Goal: Navigation & Orientation: Find specific page/section

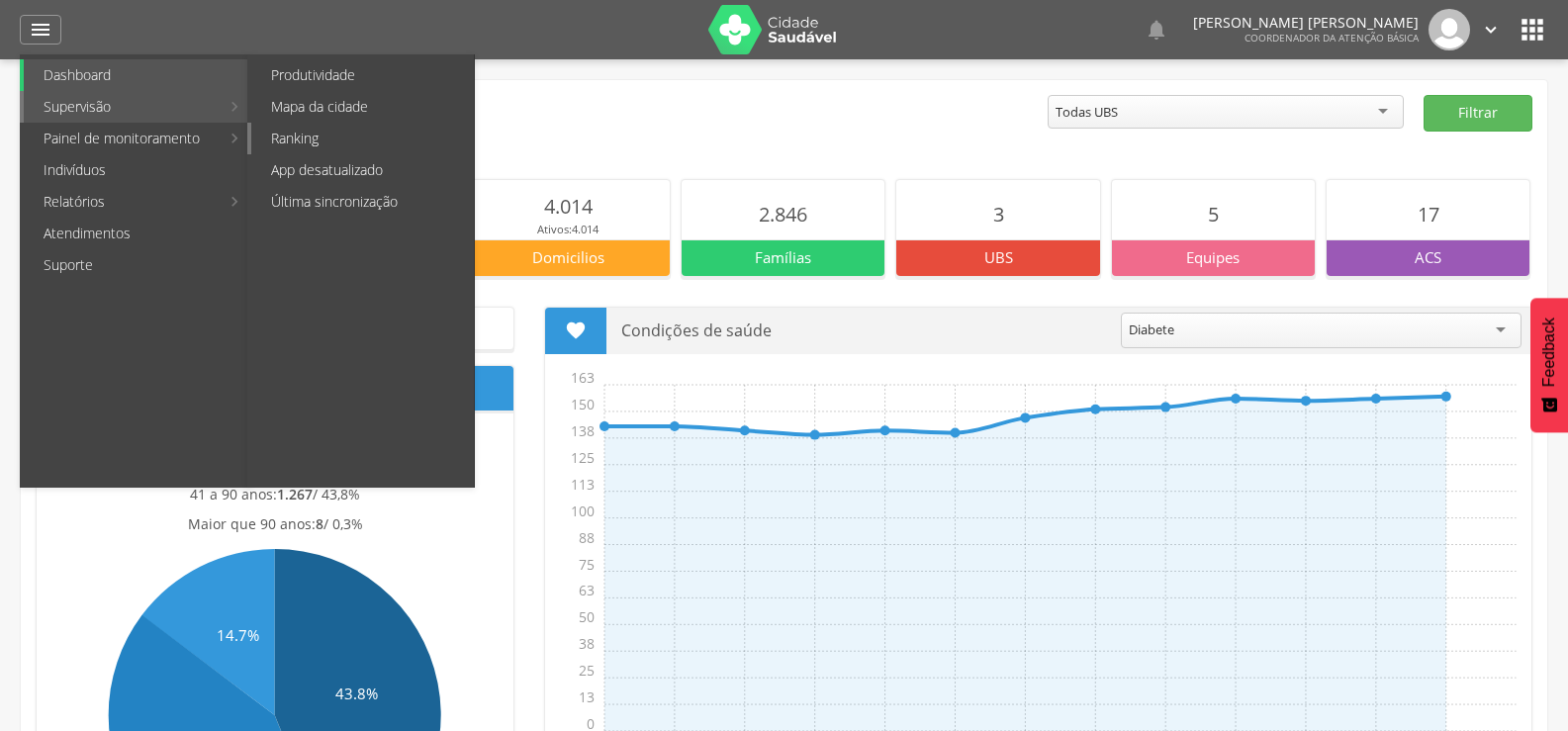
click at [305, 137] on link "Ranking" at bounding box center [363, 139] width 223 height 32
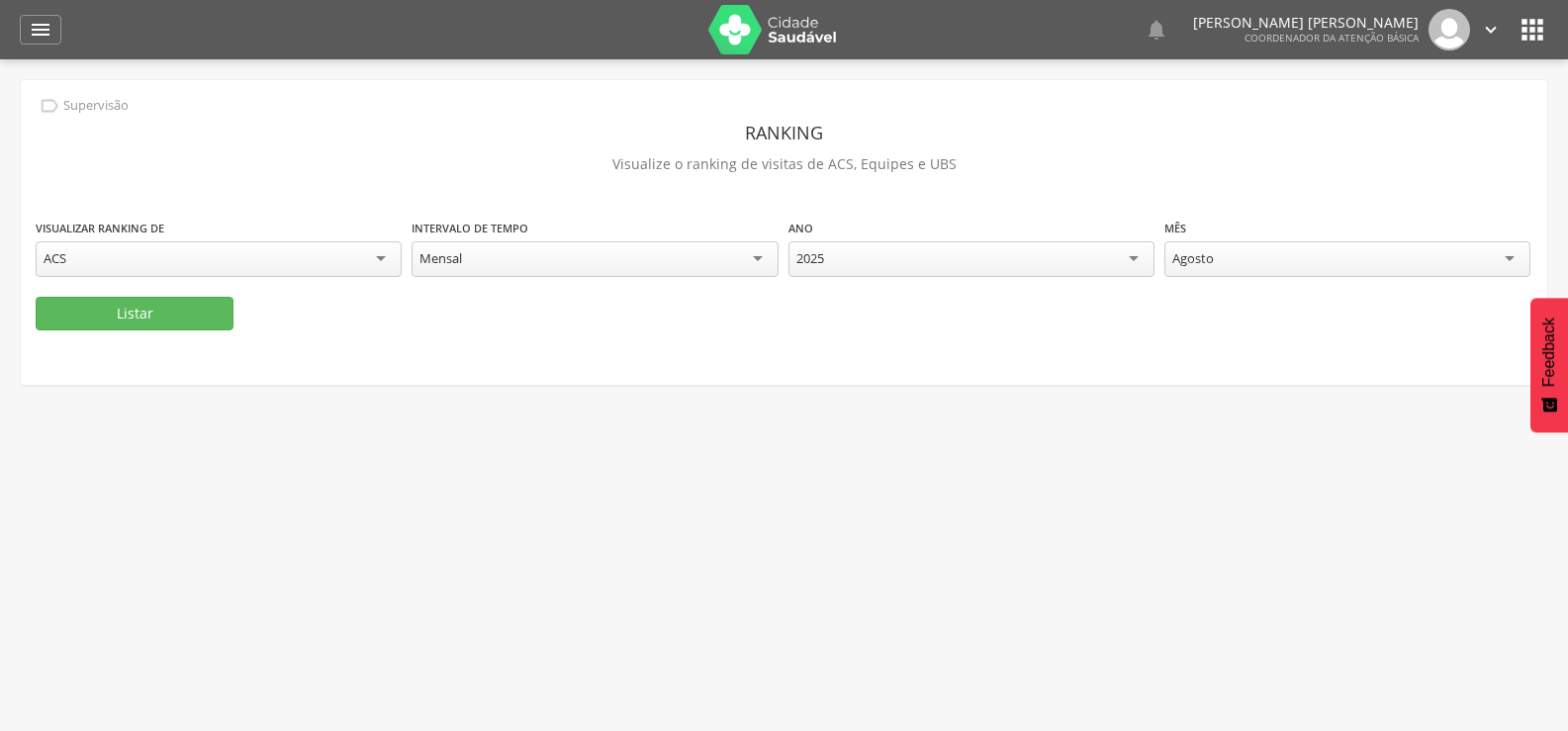
click at [636, 256] on div "Mensal" at bounding box center [595, 260] width 366 height 36
click at [805, 164] on p "Visualize o ranking de visitas de ACS, Equipes e UBS" at bounding box center [784, 164] width 1498 height 28
click at [150, 314] on button "Listar" at bounding box center [135, 314] width 198 height 34
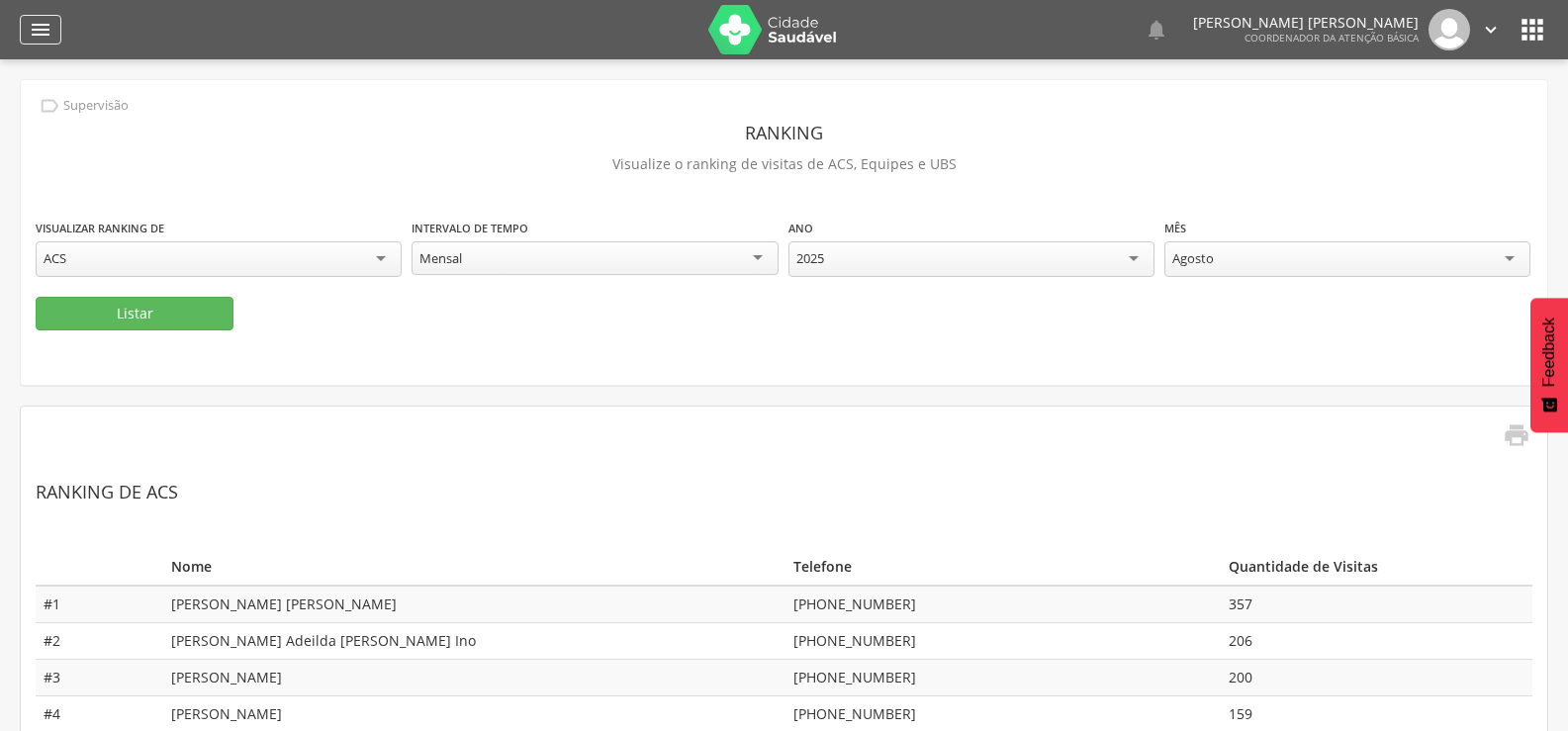
click at [40, 35] on icon "" at bounding box center [41, 30] width 24 height 24
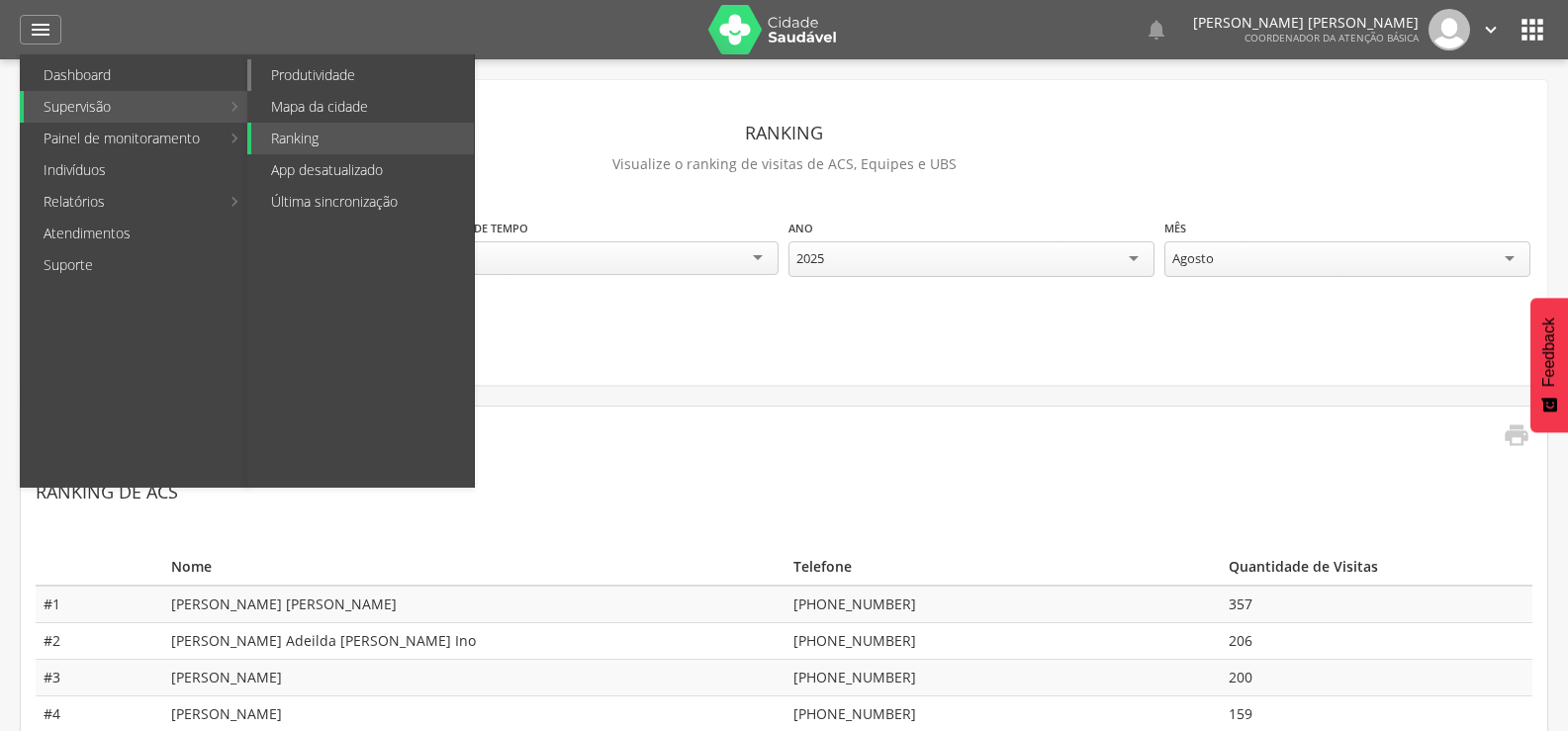
click at [361, 67] on link "Produtividade" at bounding box center [363, 75] width 223 height 32
type input "**********"
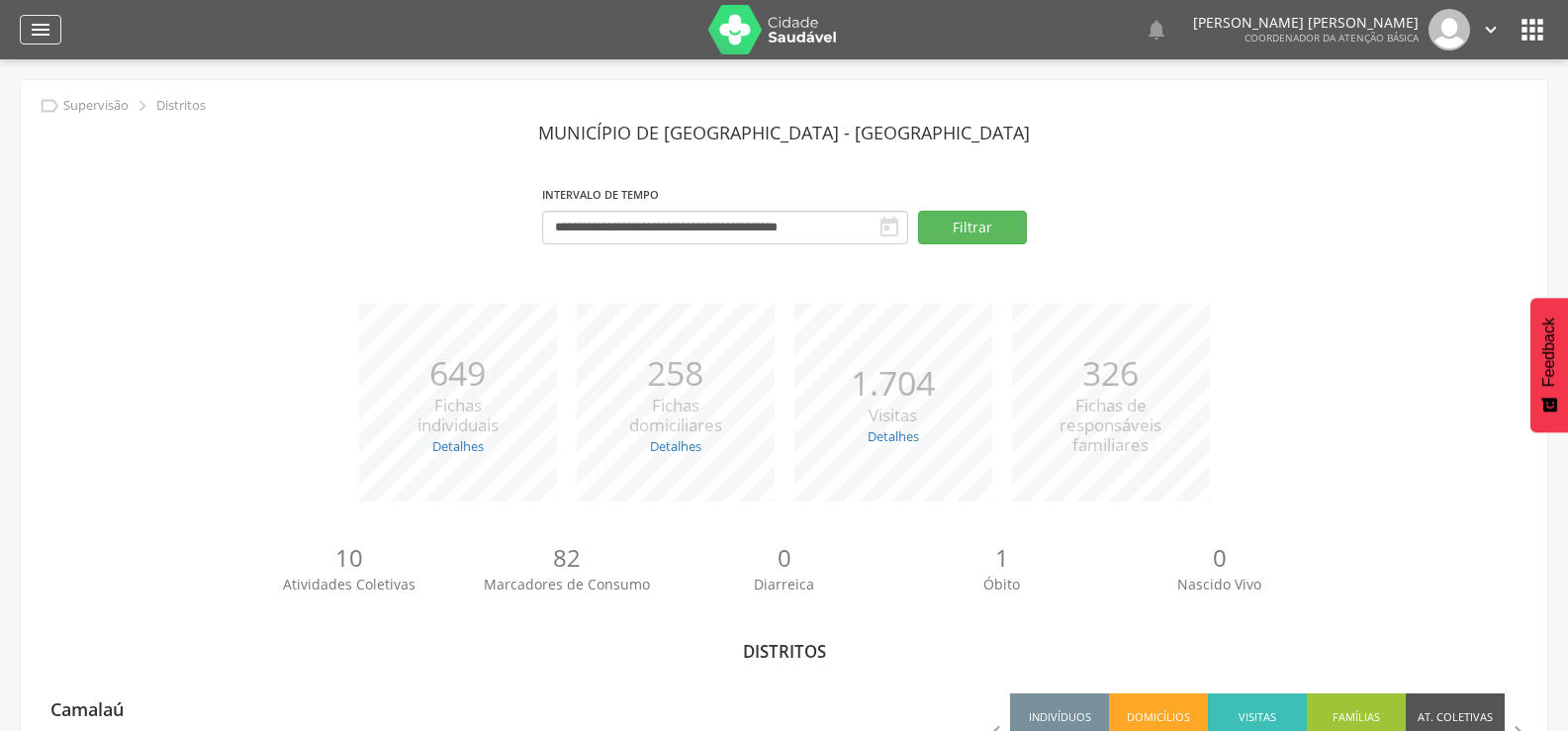
click at [44, 39] on icon "" at bounding box center [41, 30] width 24 height 24
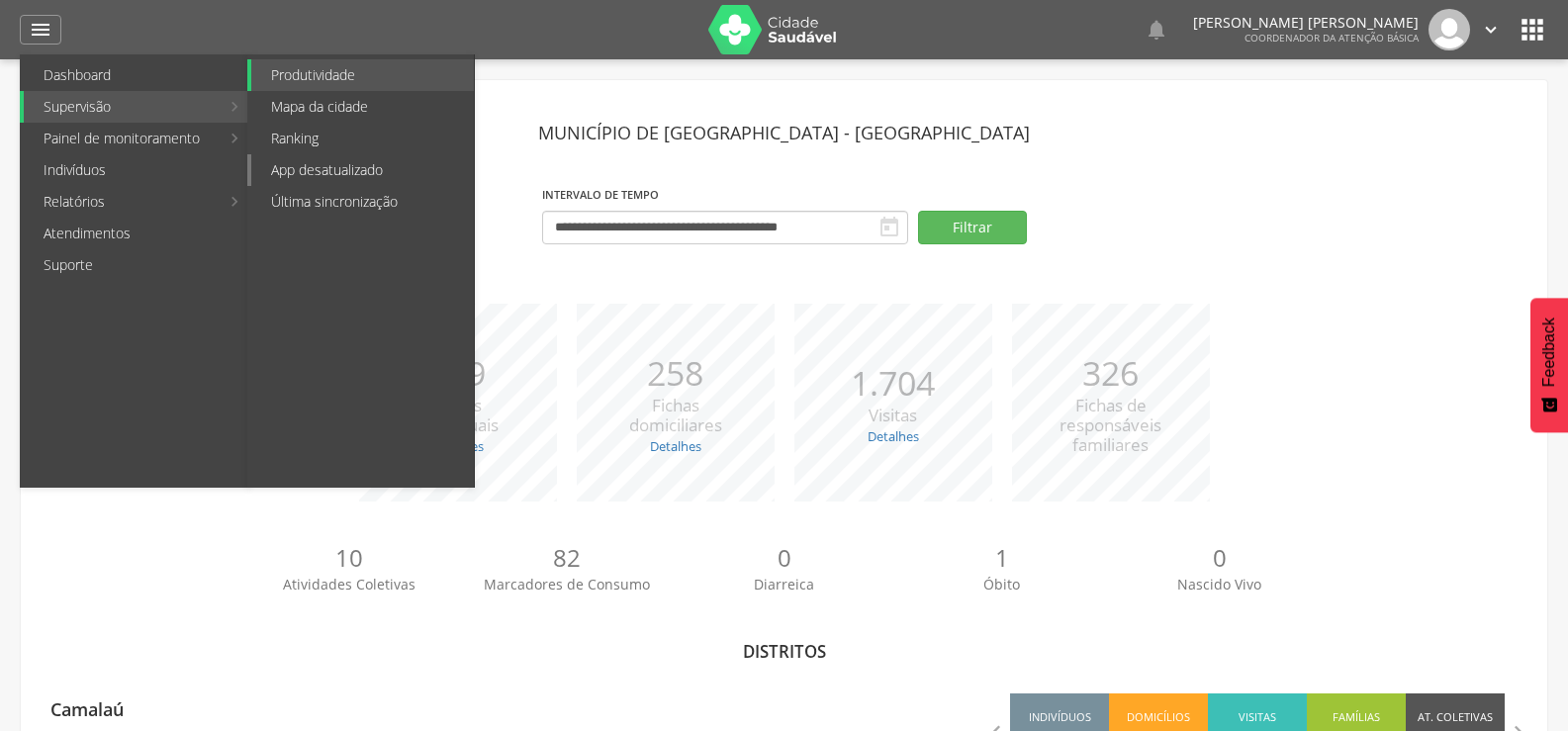
click at [362, 168] on link "App desatualizado" at bounding box center [363, 170] width 223 height 32
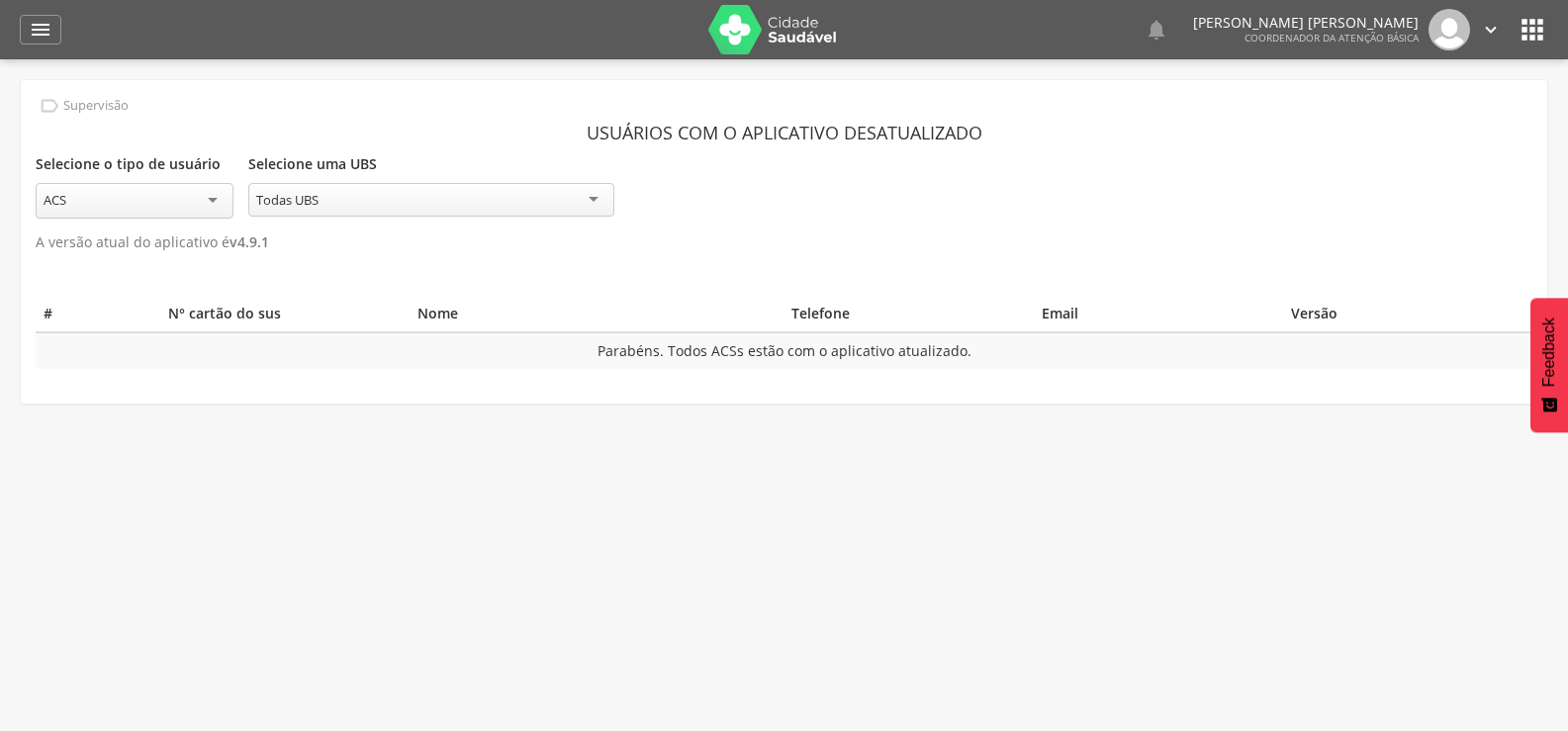
click at [224, 195] on div "ACS" at bounding box center [135, 201] width 198 height 36
click at [198, 201] on div "ACS" at bounding box center [135, 200] width 198 height 34
click at [550, 243] on p "A versão atual do aplicativo é v 4.9.1" at bounding box center [784, 243] width 1498 height 28
click at [16, 27] on header " Dashboard Supervisão Produtividade Mapa da cidade Ranking App desatualizado Ú…" at bounding box center [784, 30] width 1568 height 59
click at [53, 42] on div "" at bounding box center [41, 30] width 42 height 30
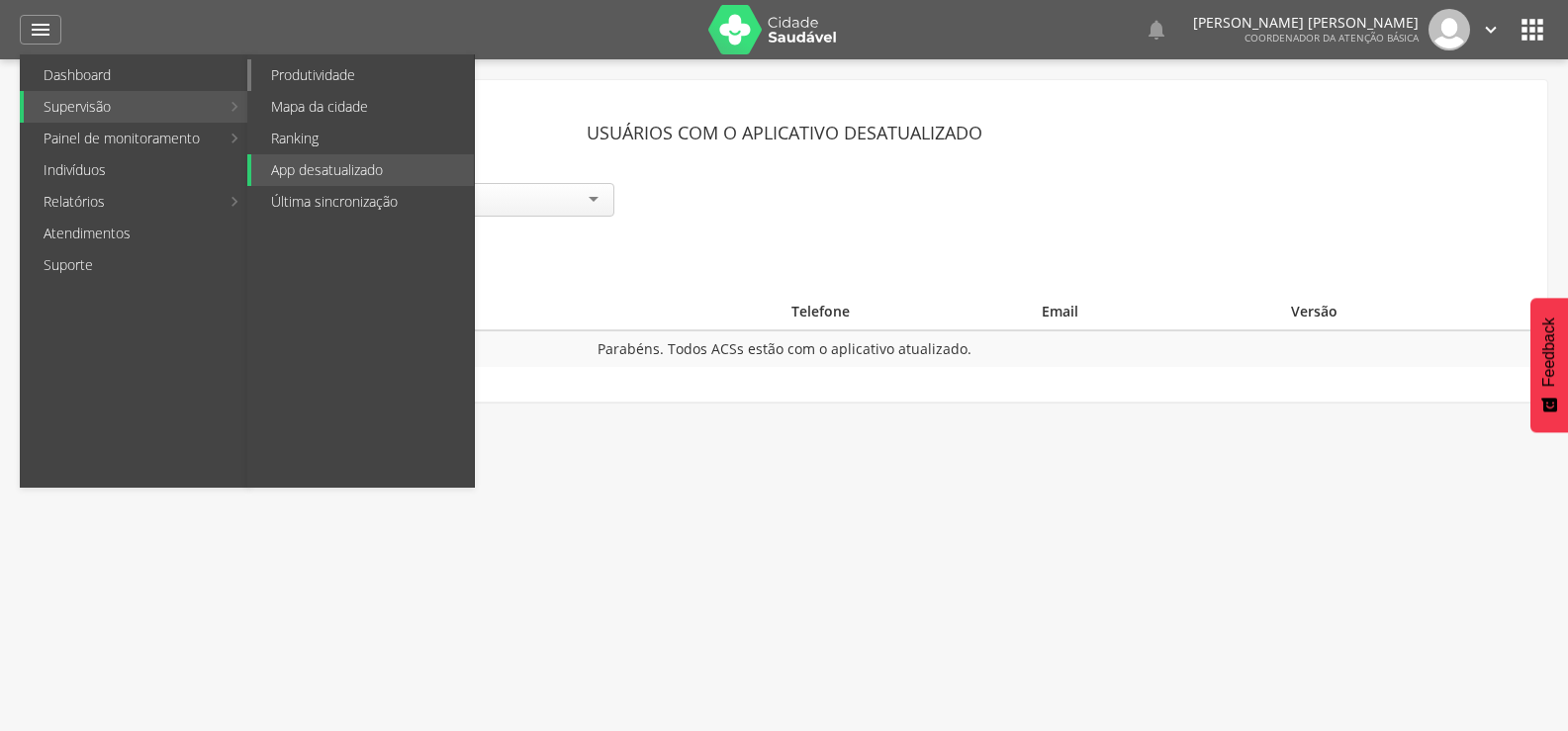
click at [357, 71] on link "Produtividade" at bounding box center [363, 75] width 223 height 32
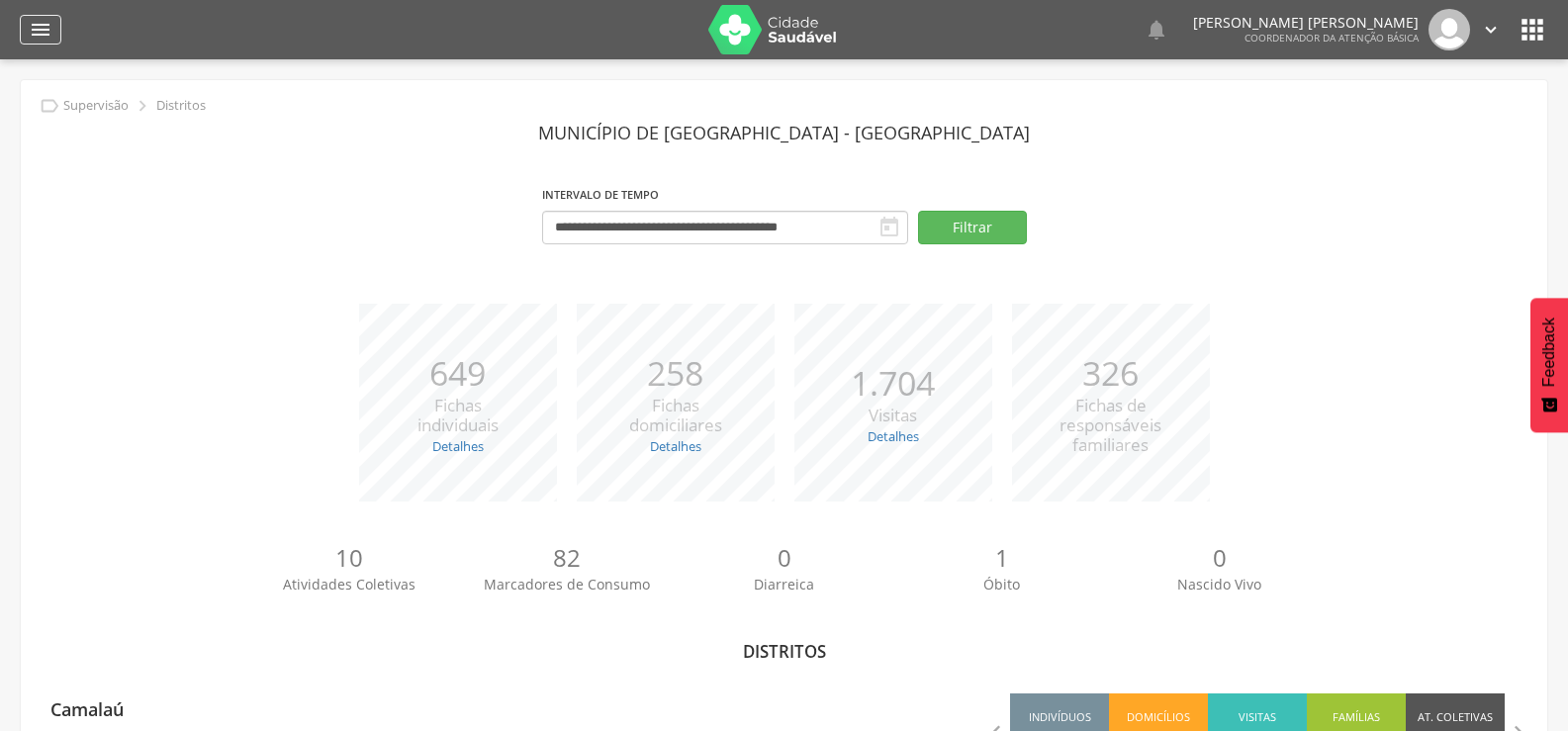
click at [49, 18] on icon "" at bounding box center [41, 30] width 24 height 24
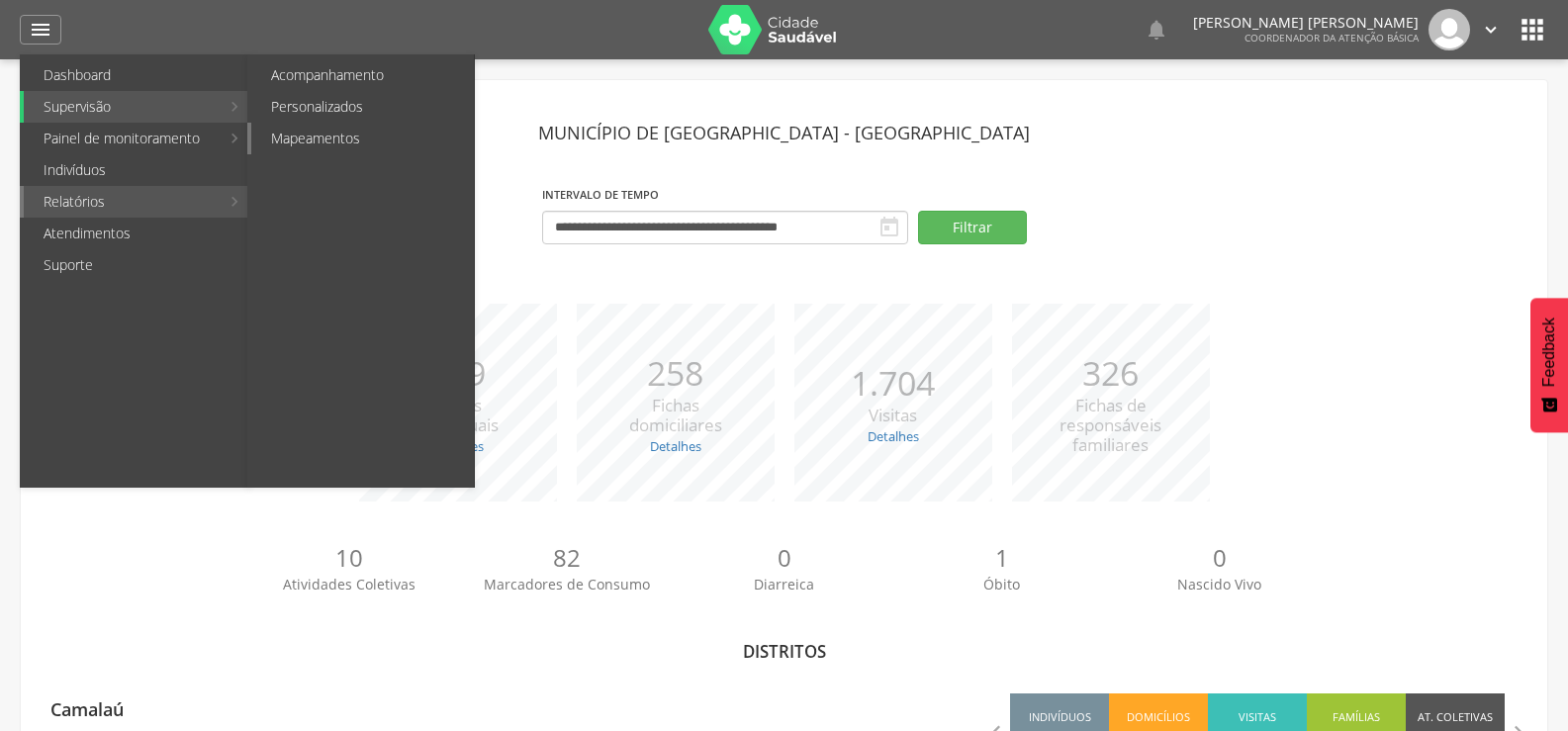
click at [348, 140] on link "Mapeamentos" at bounding box center [363, 139] width 223 height 32
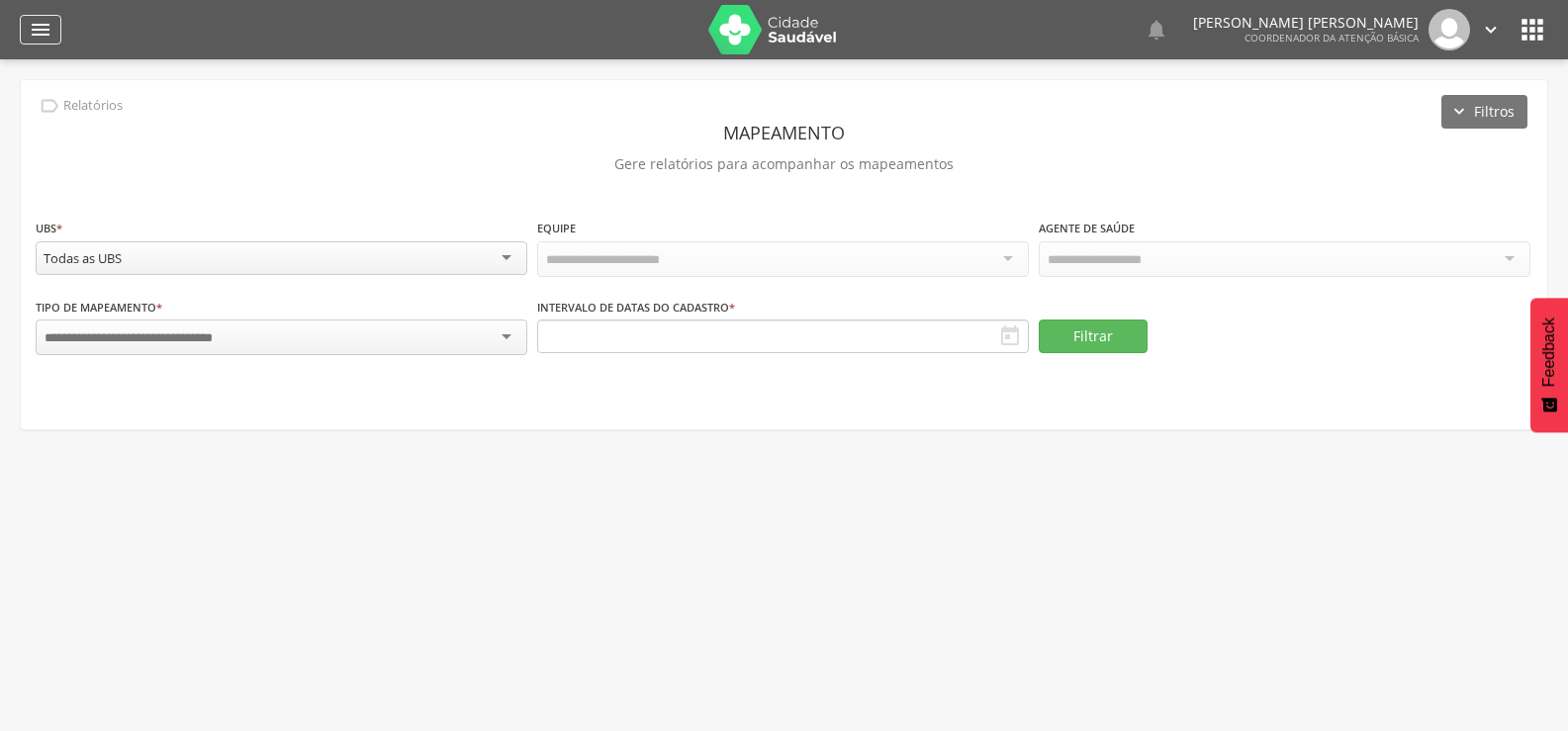
click at [21, 19] on div "" at bounding box center [41, 30] width 42 height 30
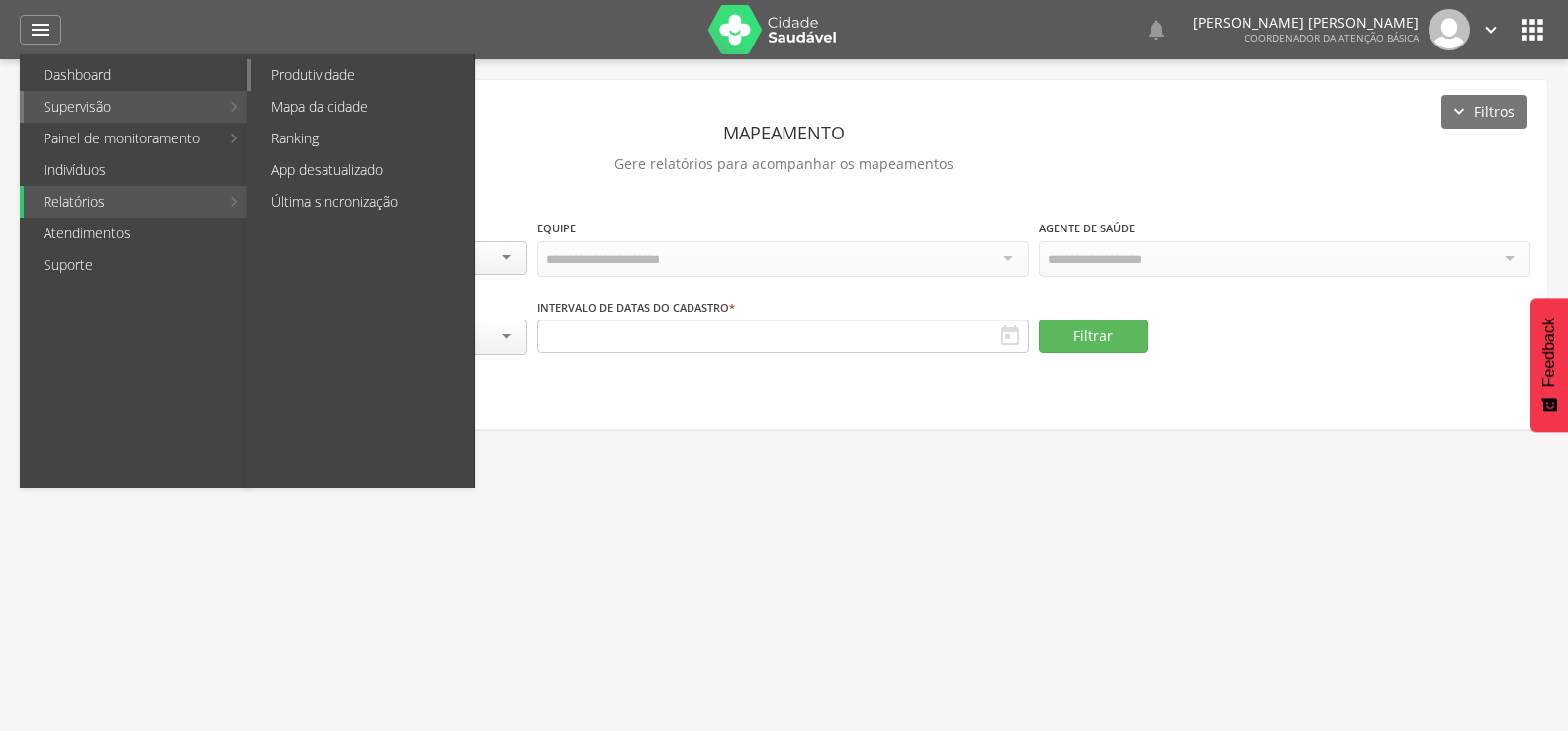
click at [370, 76] on link "Produtividade" at bounding box center [363, 75] width 223 height 32
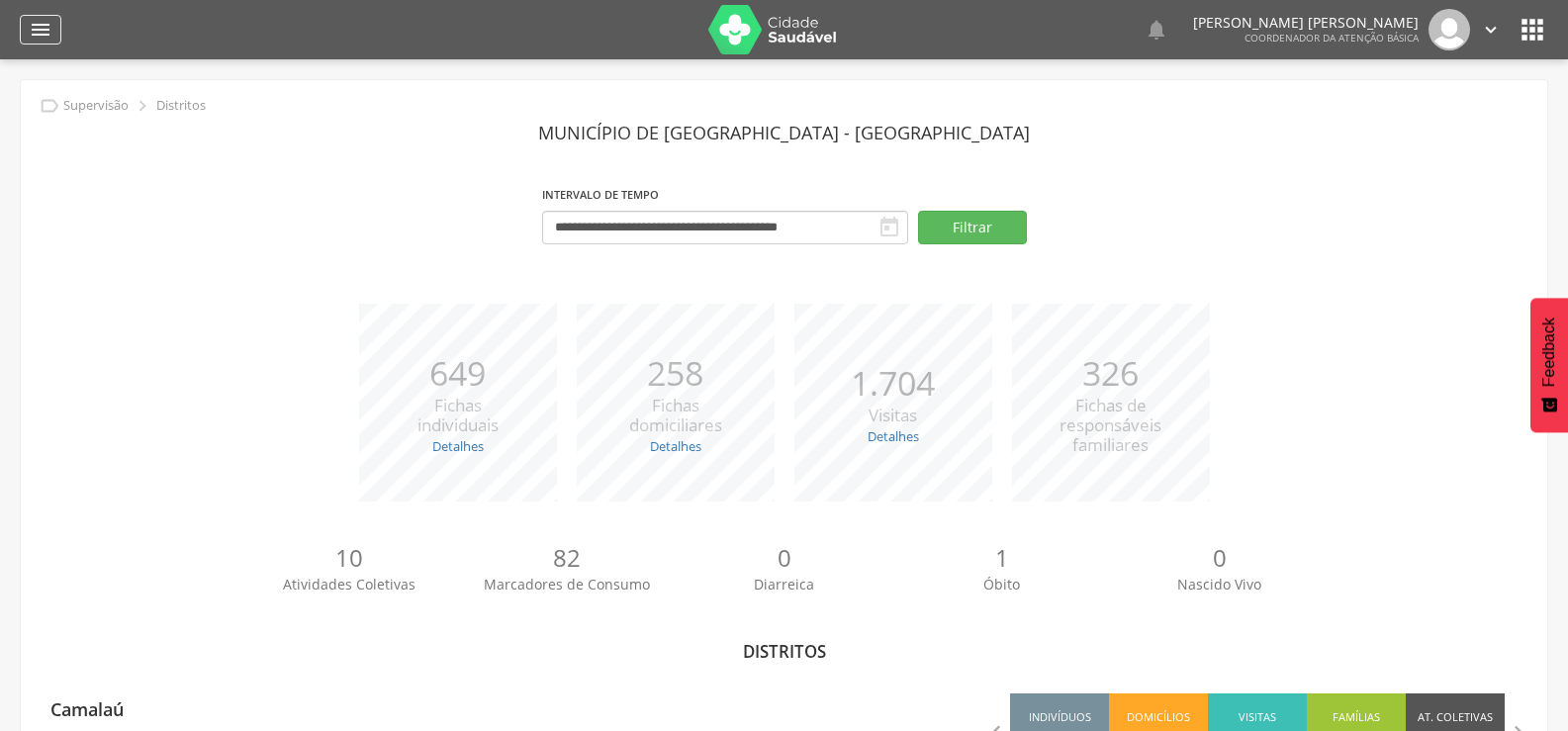
click at [40, 36] on icon "" at bounding box center [41, 30] width 24 height 24
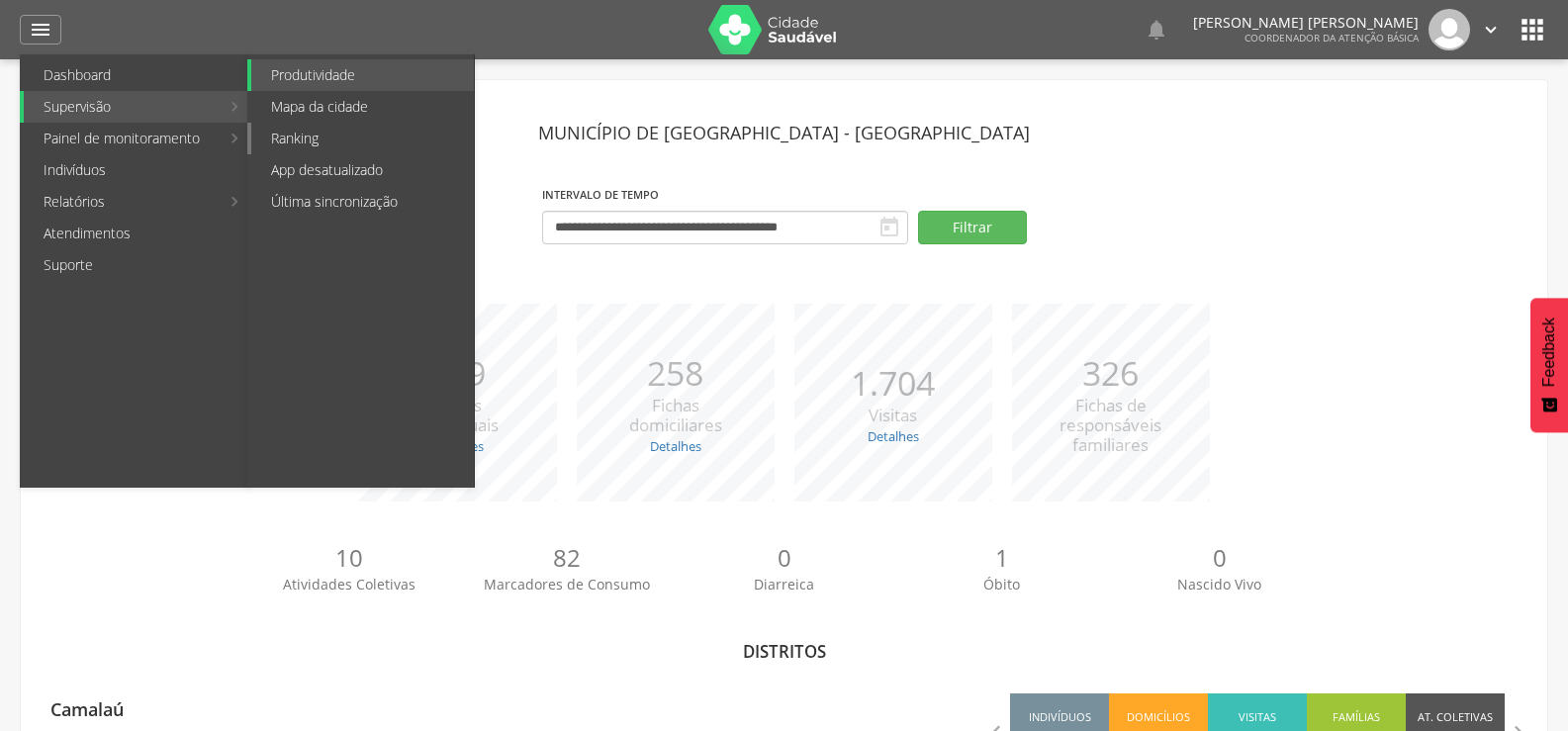
click at [336, 135] on link "Ranking" at bounding box center [363, 139] width 223 height 32
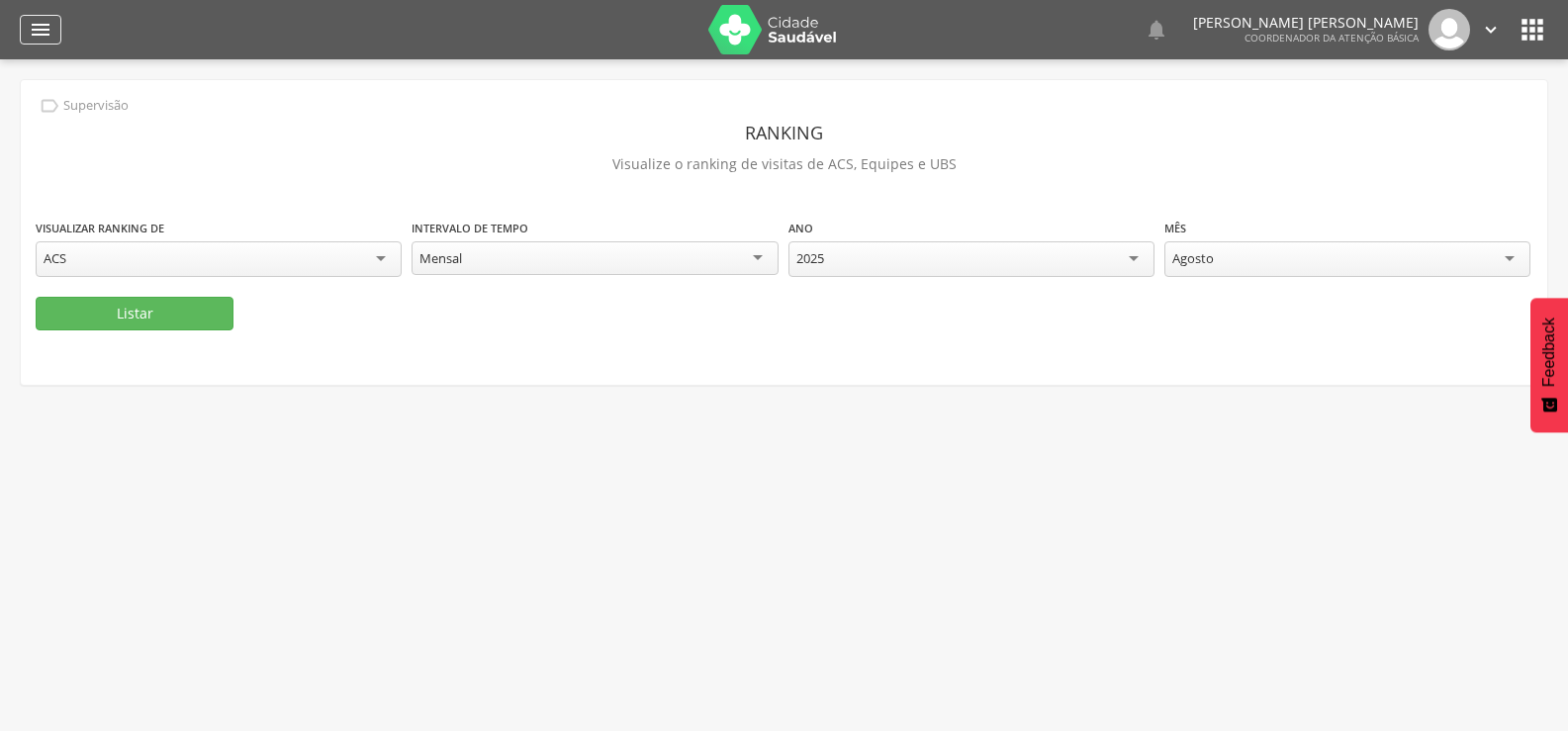
click at [45, 29] on icon "" at bounding box center [41, 30] width 24 height 24
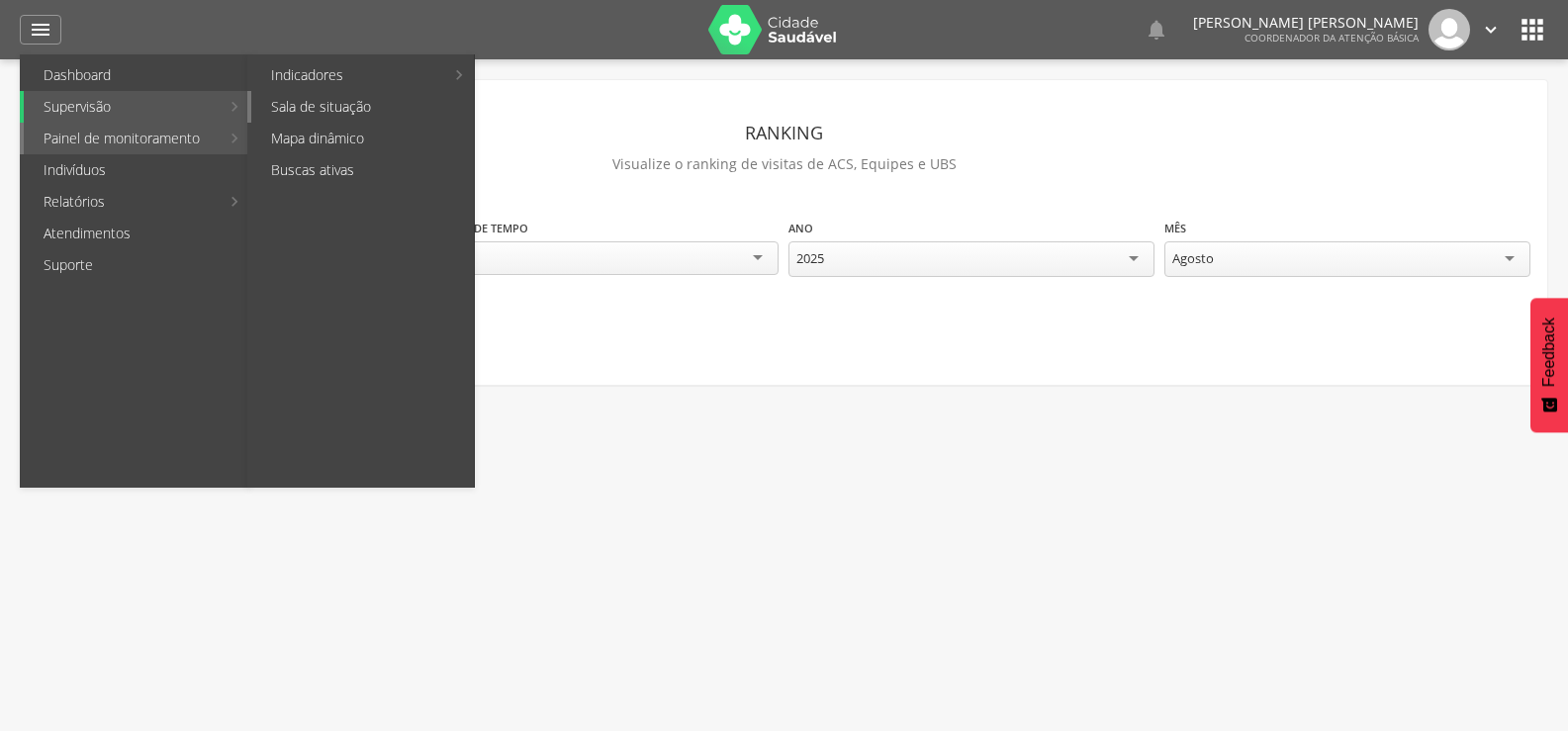
click at [358, 104] on link "Sala de situação" at bounding box center [363, 107] width 223 height 32
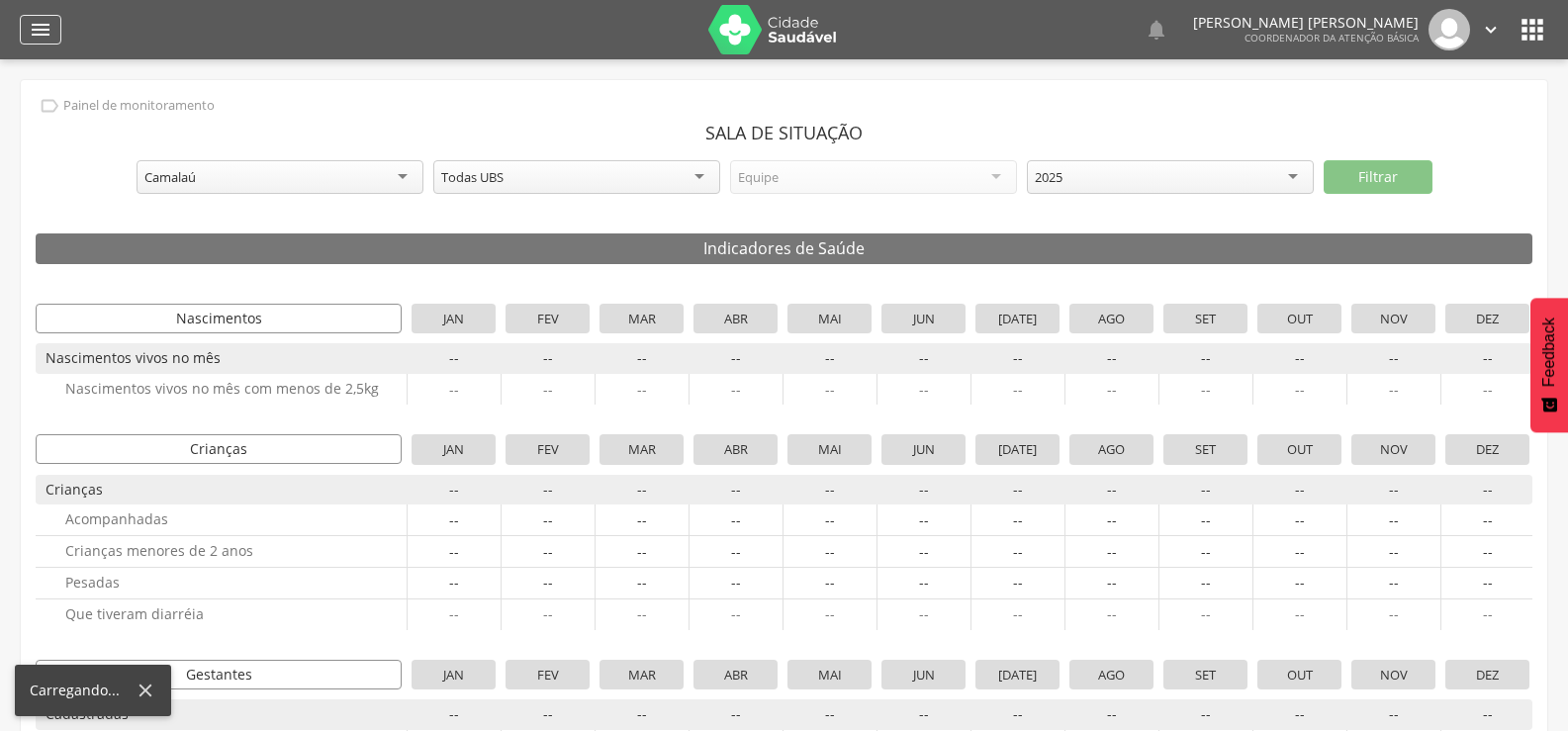
click at [42, 25] on icon "" at bounding box center [41, 30] width 24 height 24
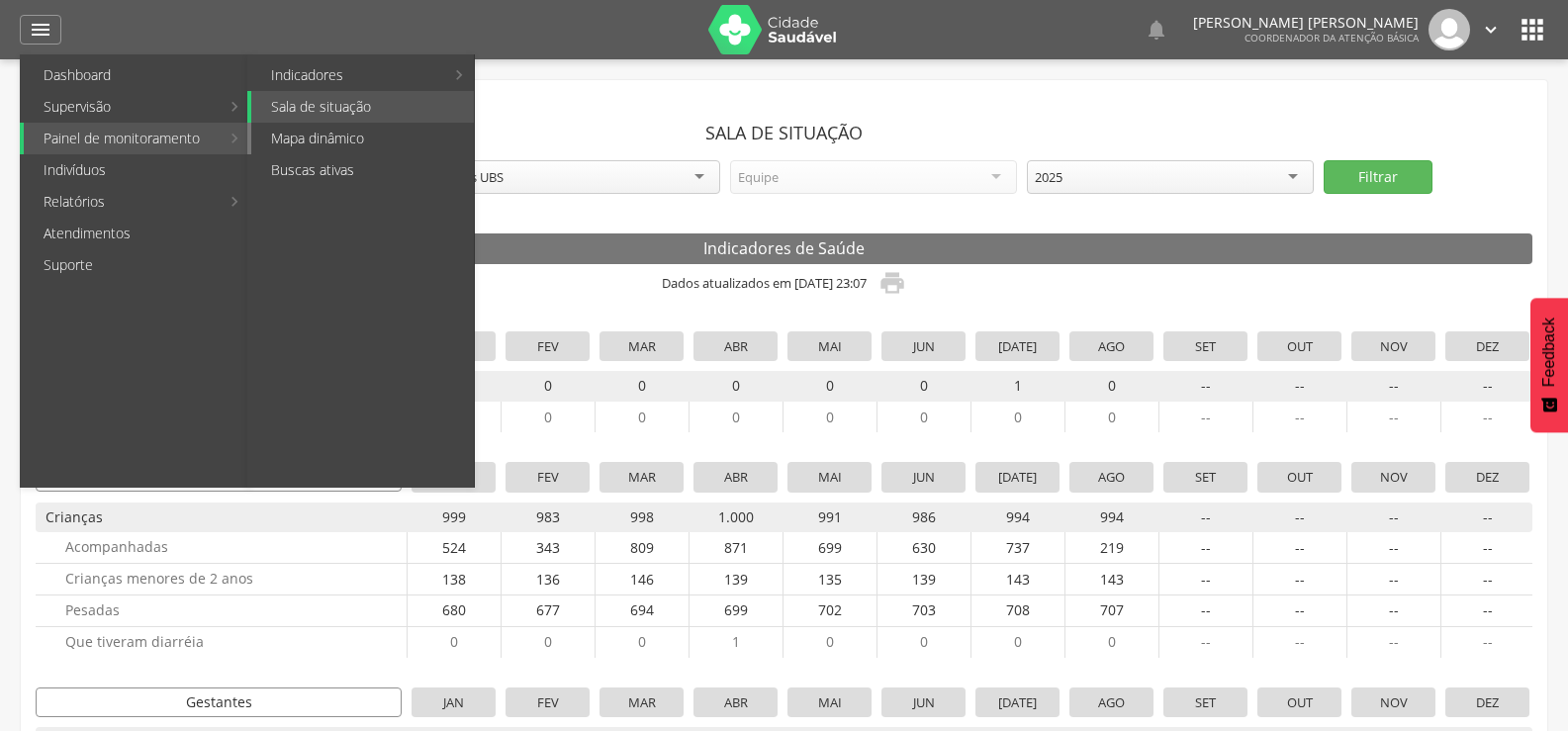
click at [346, 141] on link "Mapa dinâmico" at bounding box center [363, 139] width 223 height 32
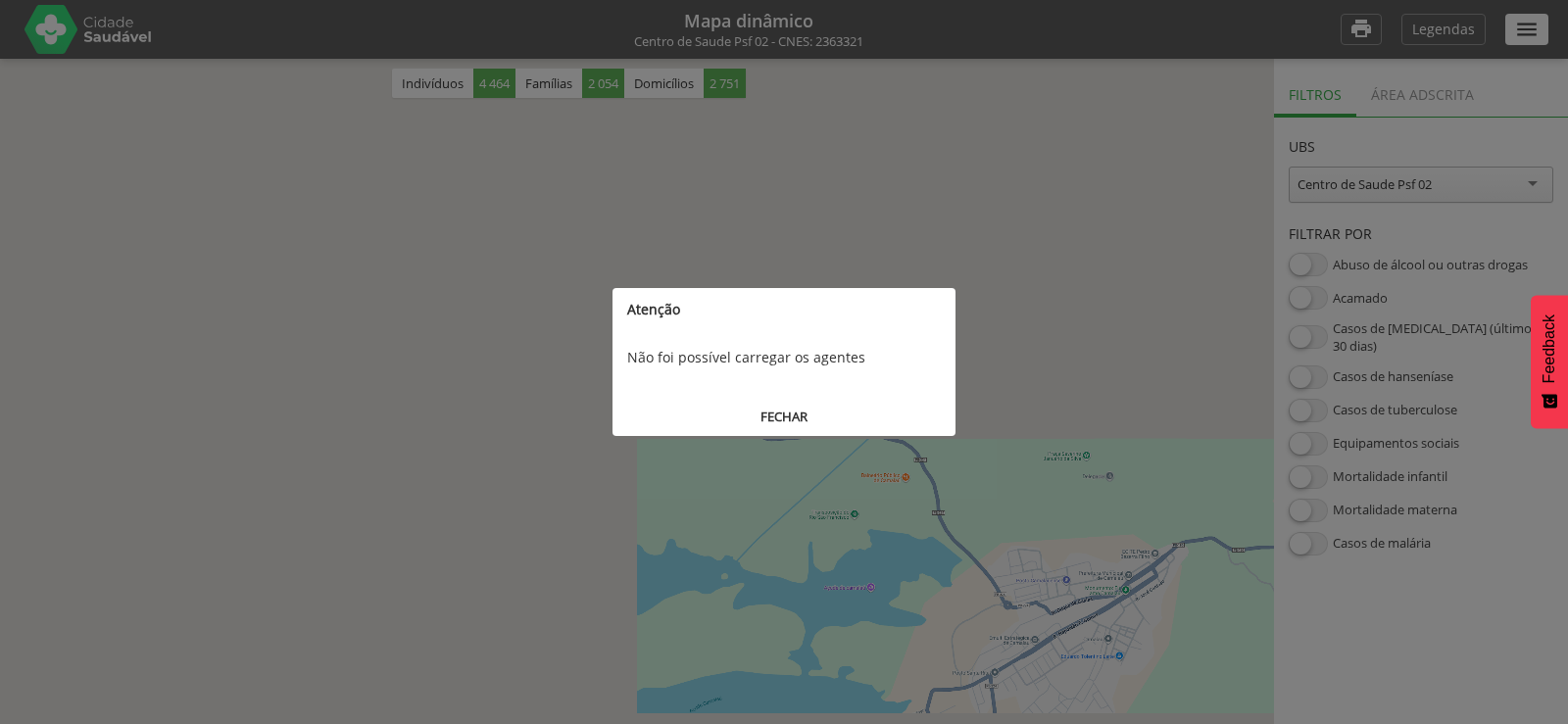
click at [772, 399] on div "FECHAR" at bounding box center [784, 410] width 343 height 51
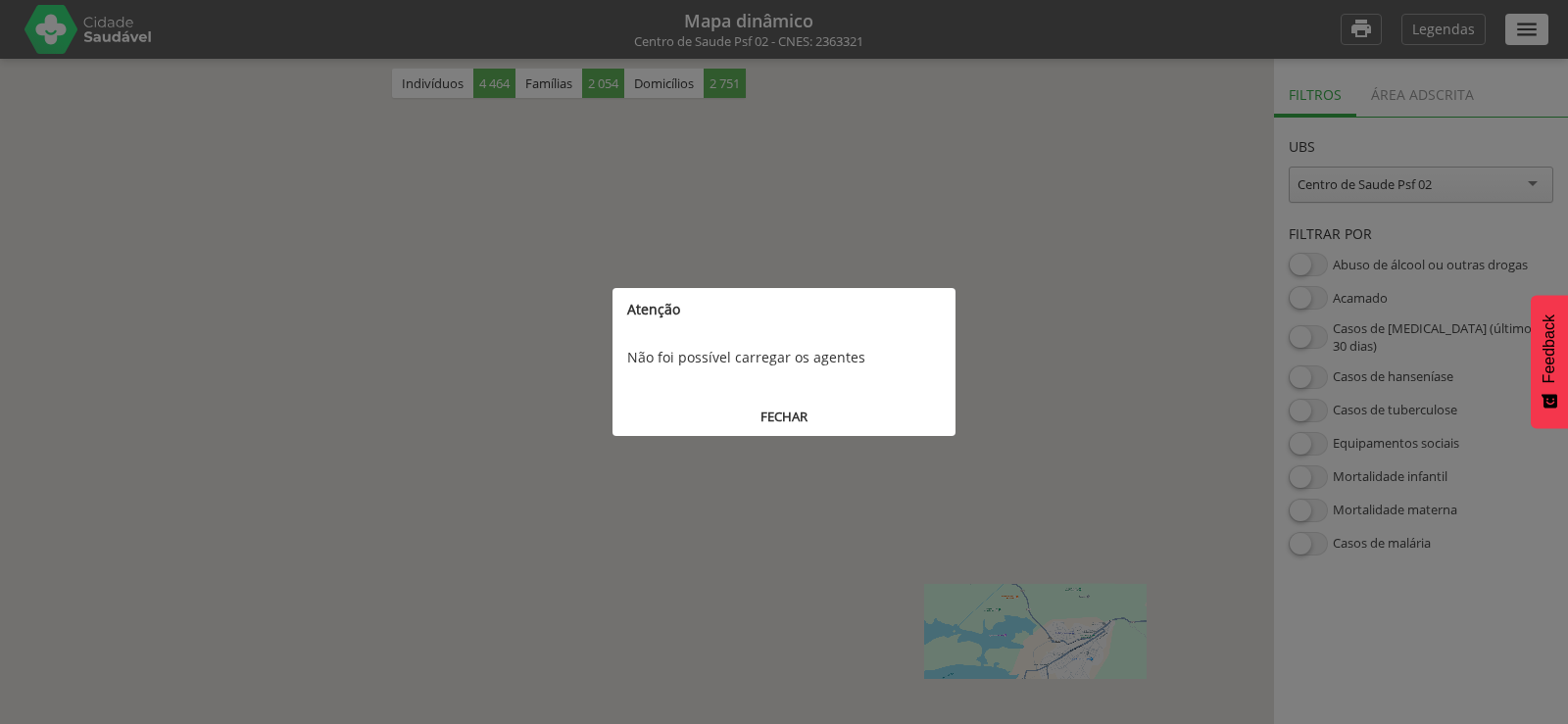
click at [771, 425] on button "FECHAR" at bounding box center [784, 417] width 343 height 36
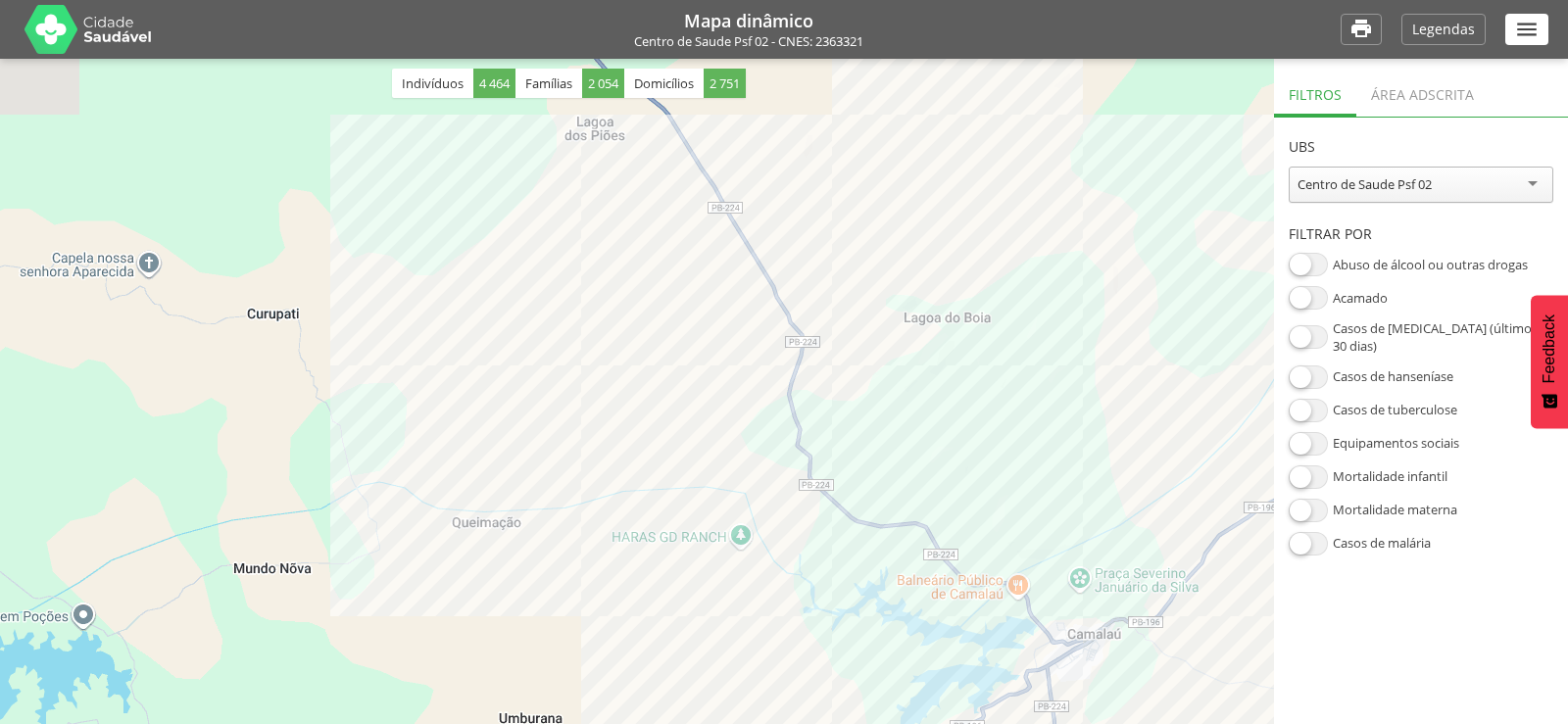
click at [750, 19] on h1 "Mapa dinâmico" at bounding box center [749, 21] width 1145 height 18
click at [1528, 24] on icon "" at bounding box center [1527, 29] width 26 height 26
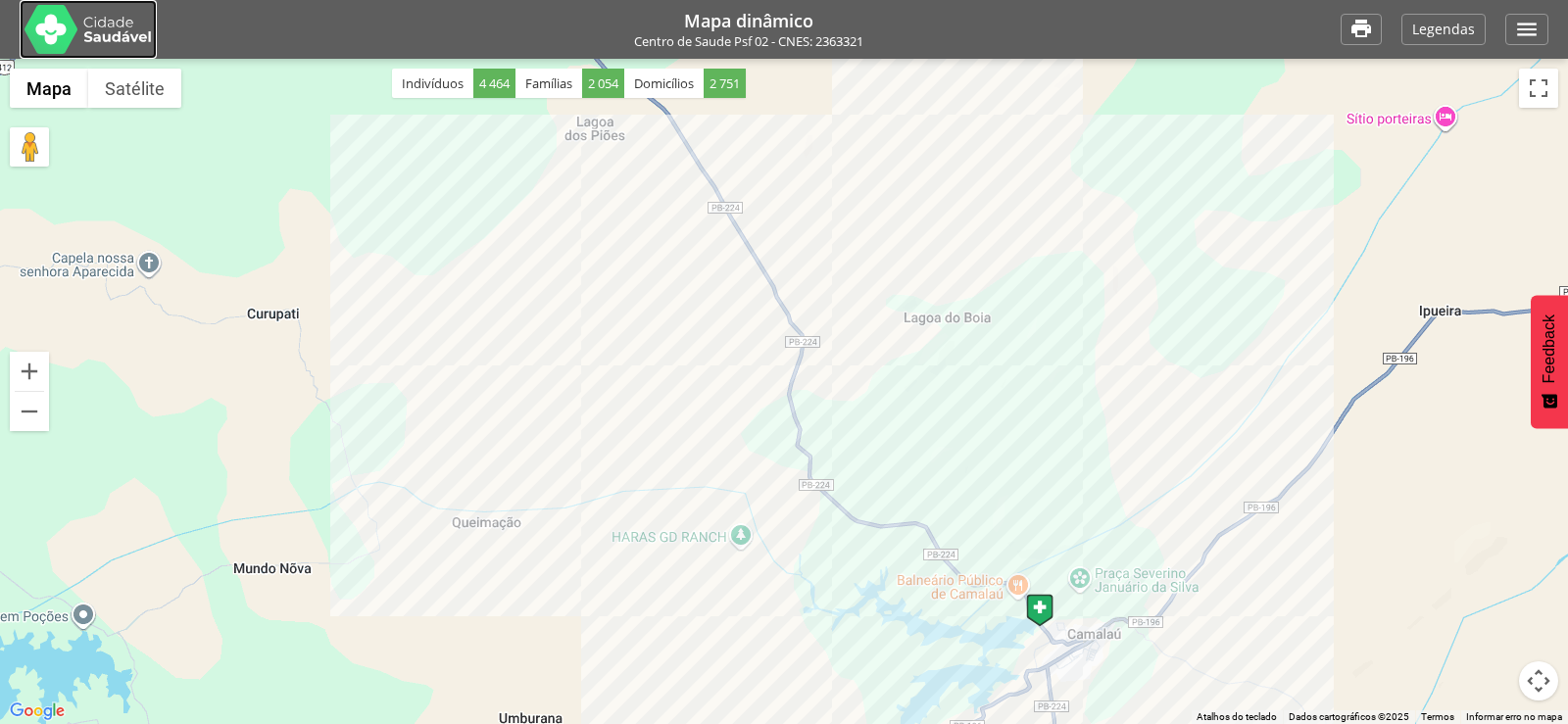
click at [98, 37] on img at bounding box center [88, 29] width 128 height 49
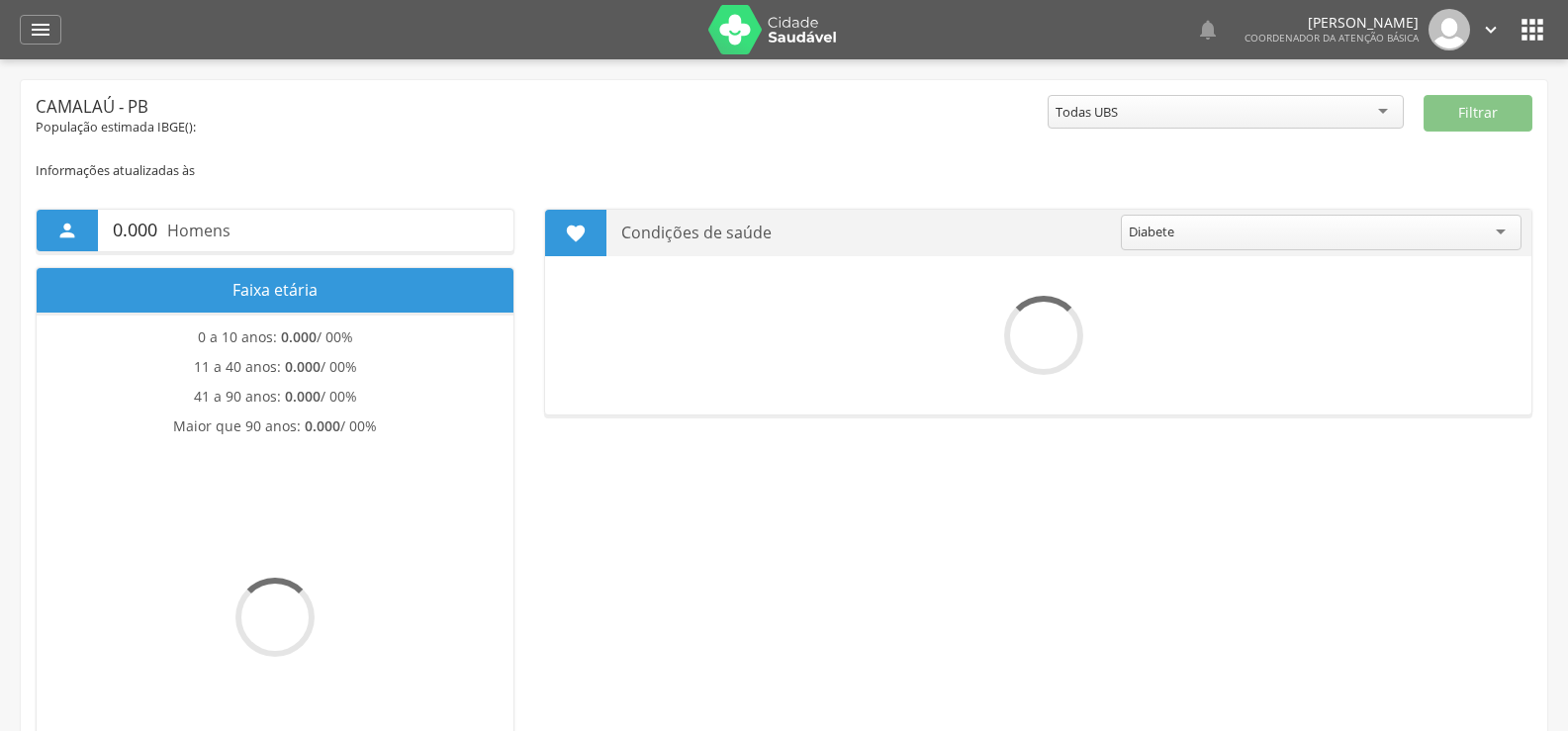
click at [48, 32] on icon "" at bounding box center [41, 30] width 24 height 24
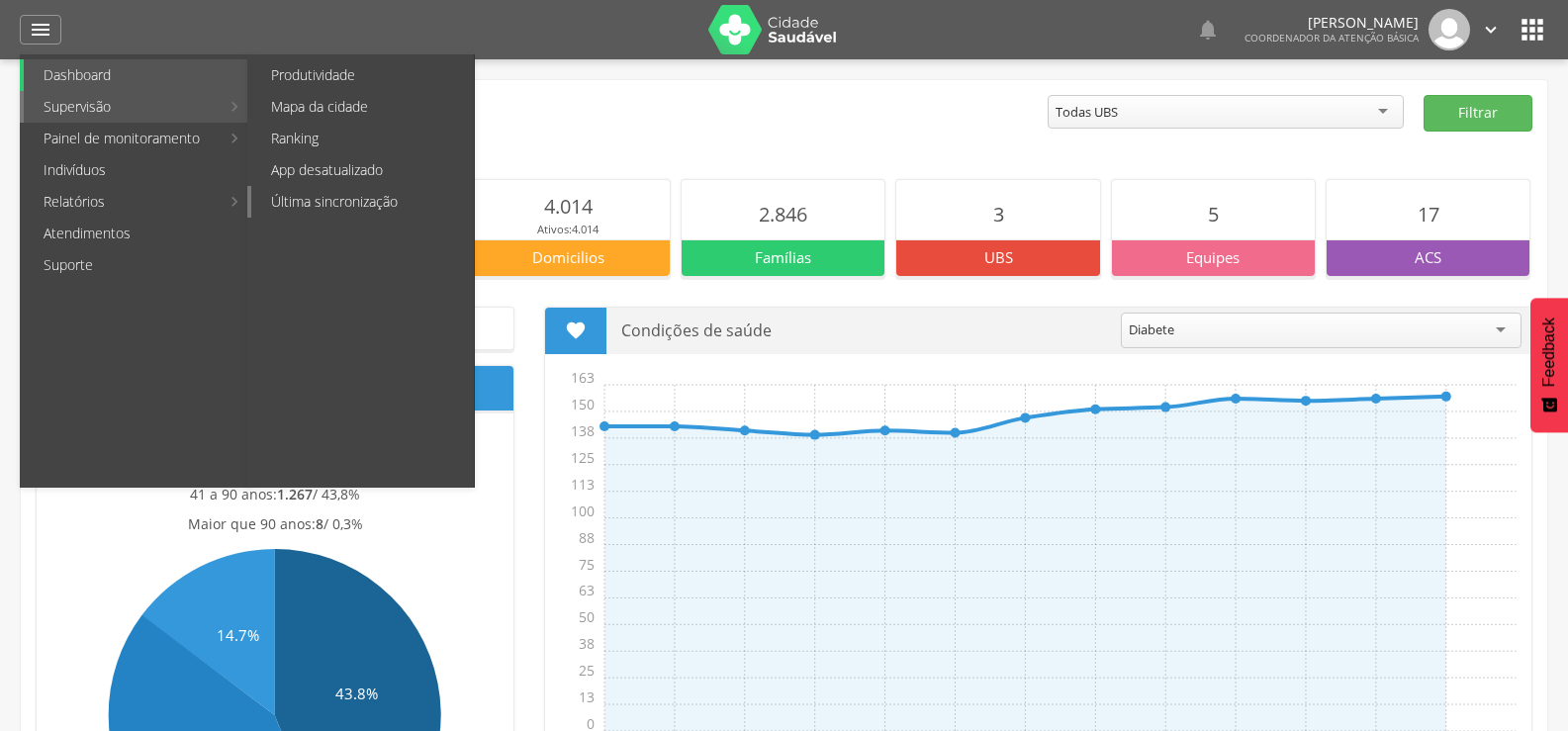
click at [395, 204] on link "Última sincronização" at bounding box center [363, 202] width 223 height 32
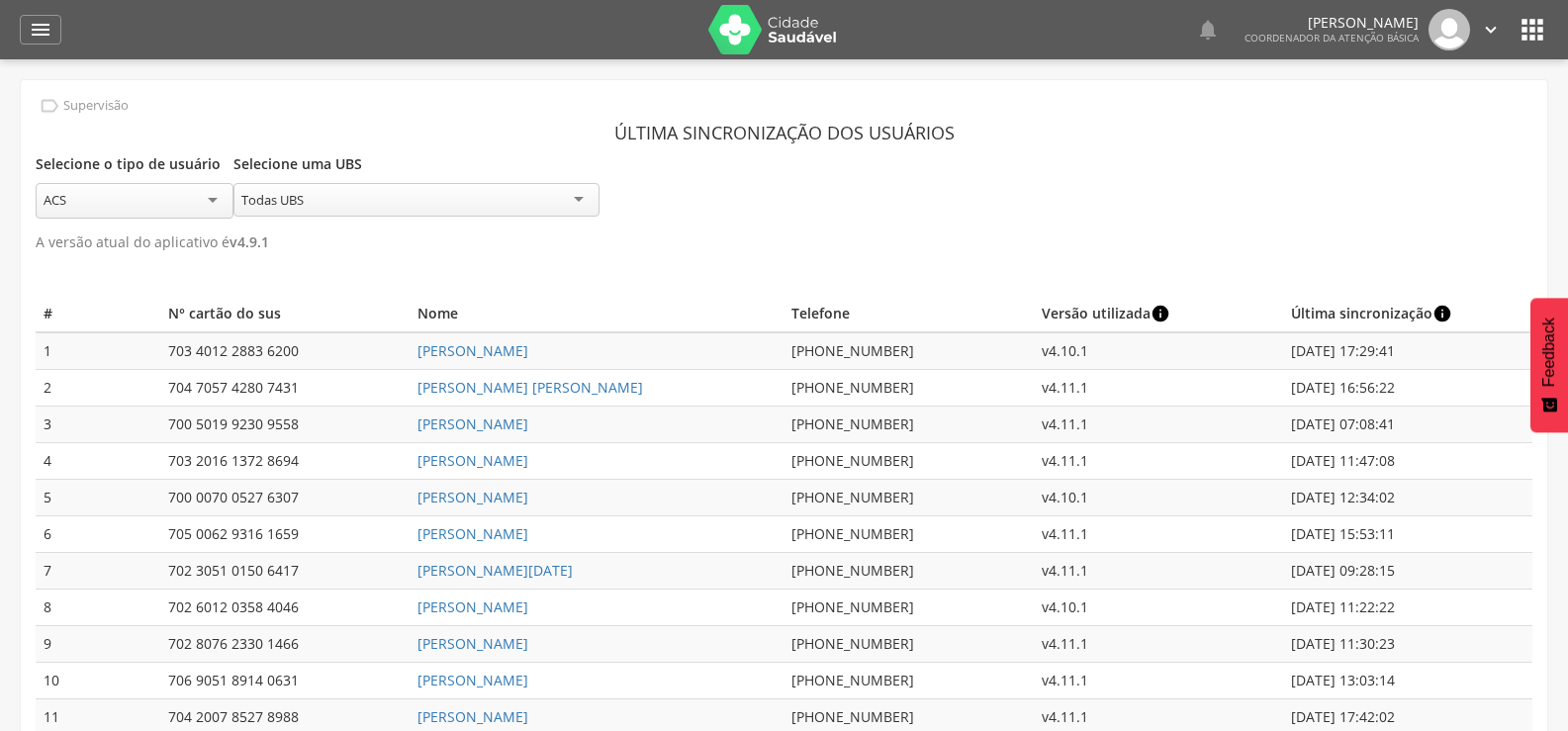
click at [286, 205] on div "Todas UBS" at bounding box center [272, 200] width 62 height 18
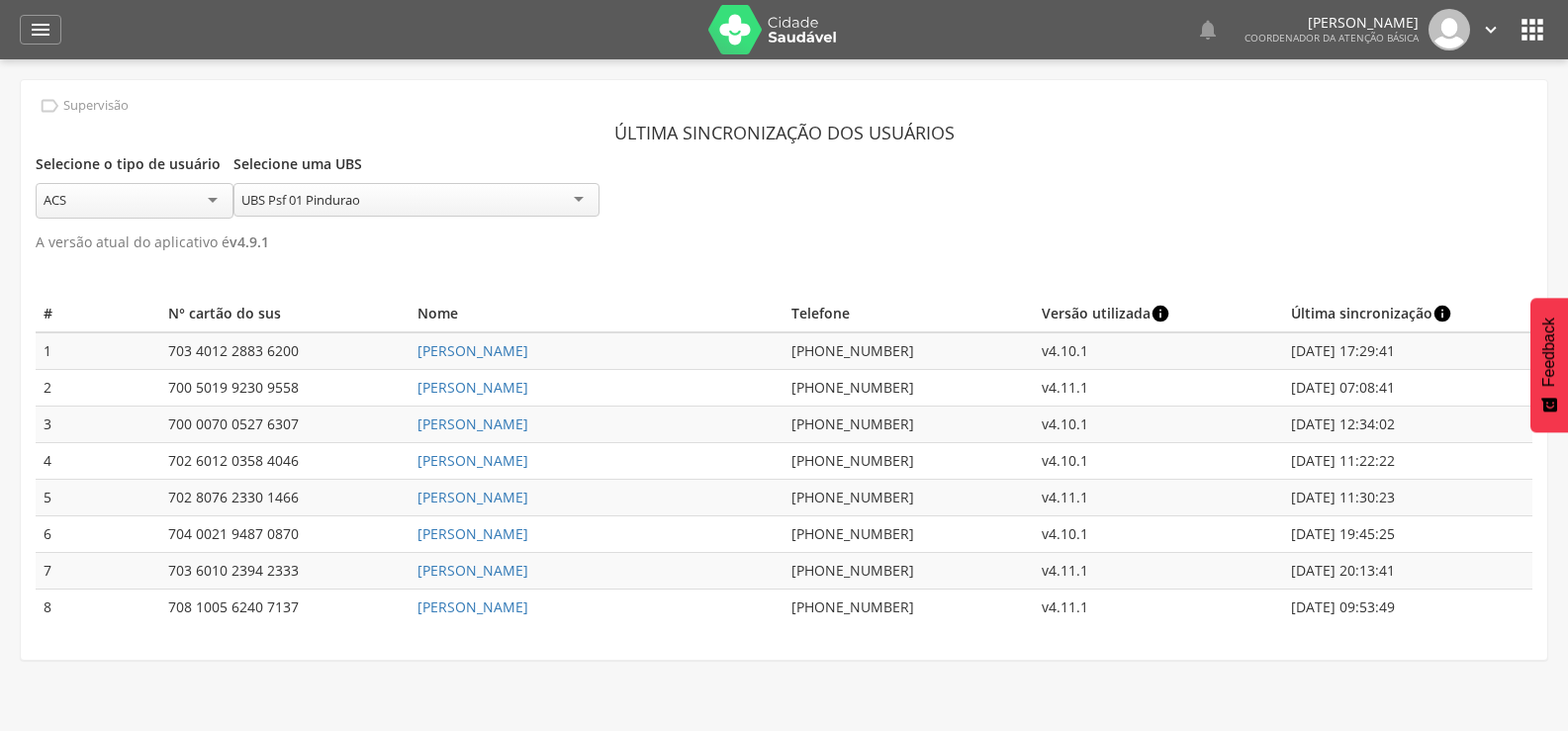
click at [543, 344] on td "[PERSON_NAME]" at bounding box center [597, 352] width 374 height 38
click at [528, 344] on link "[PERSON_NAME]" at bounding box center [473, 351] width 111 height 19
type input "**********"
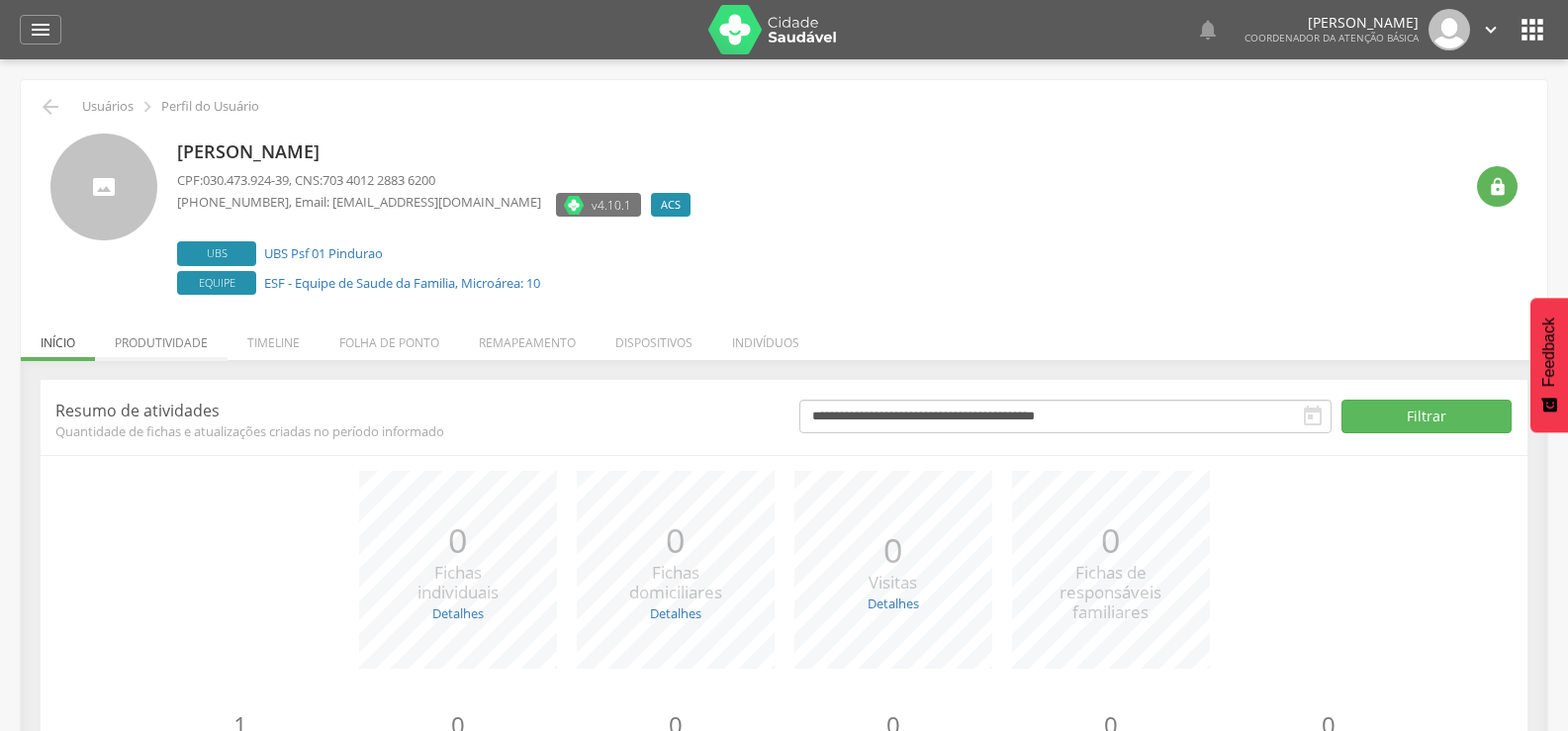
click at [201, 347] on li "Produtividade" at bounding box center [161, 338] width 133 height 47
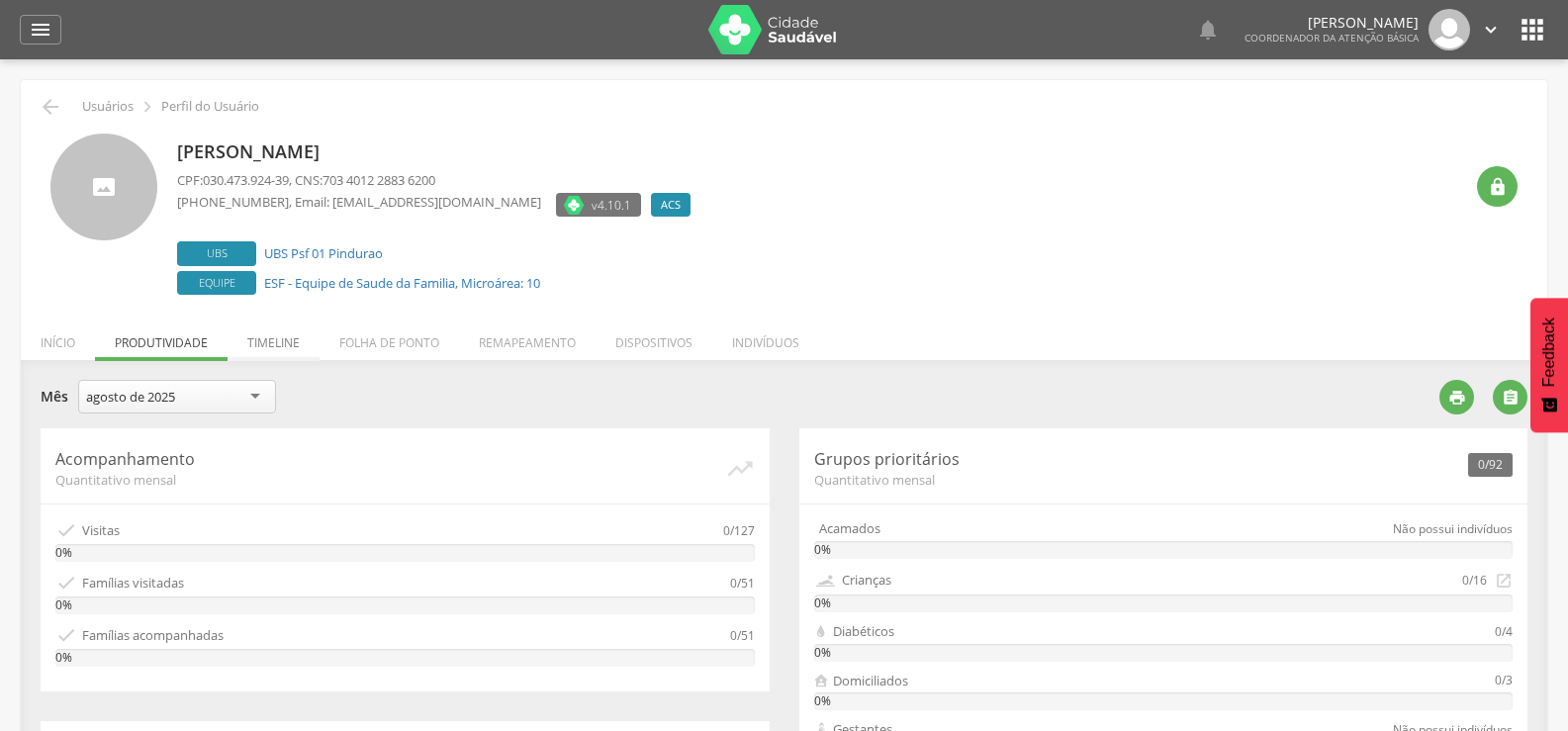
click at [285, 336] on li "Timeline" at bounding box center [273, 338] width 92 height 47
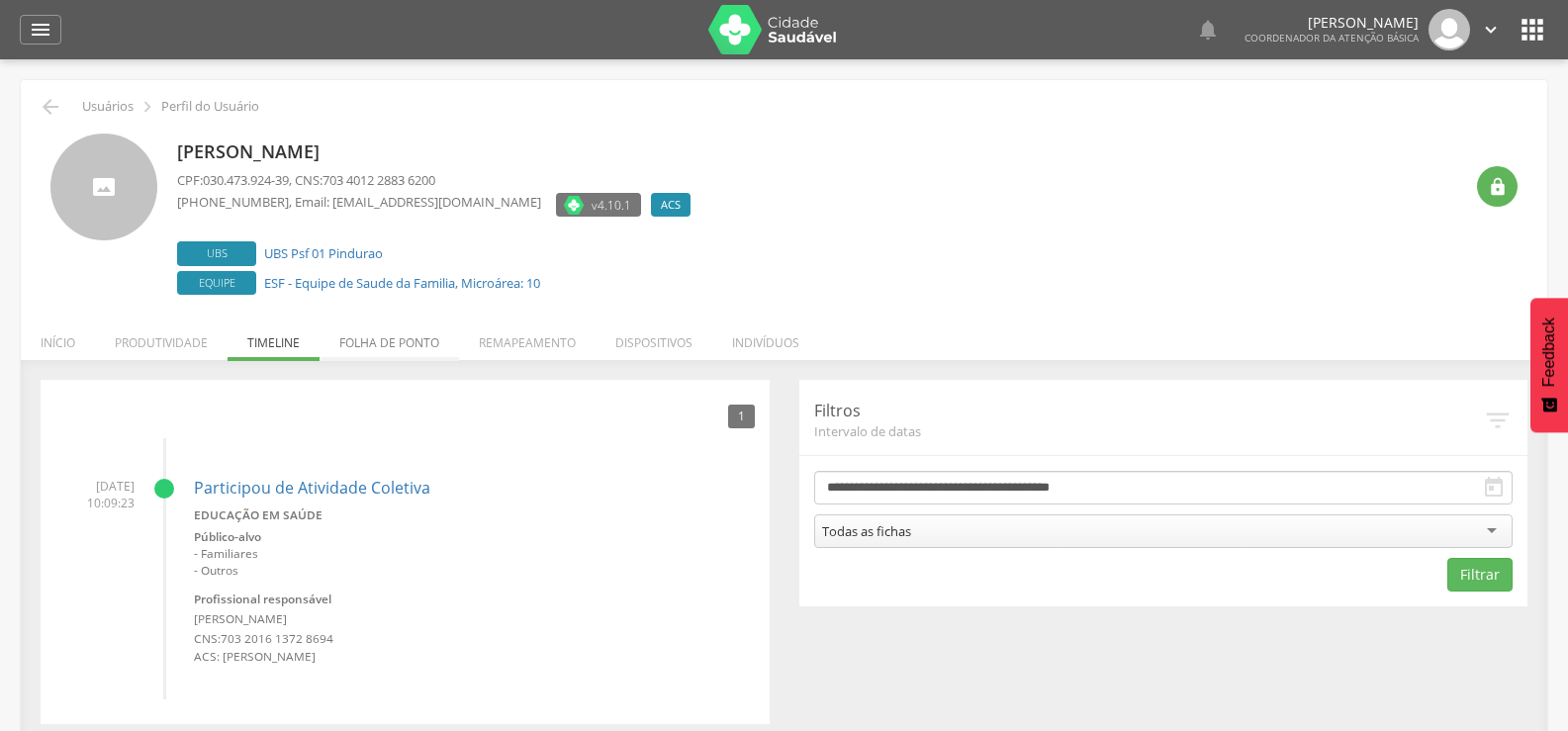
click at [379, 341] on li "Folha de ponto" at bounding box center [389, 338] width 140 height 47
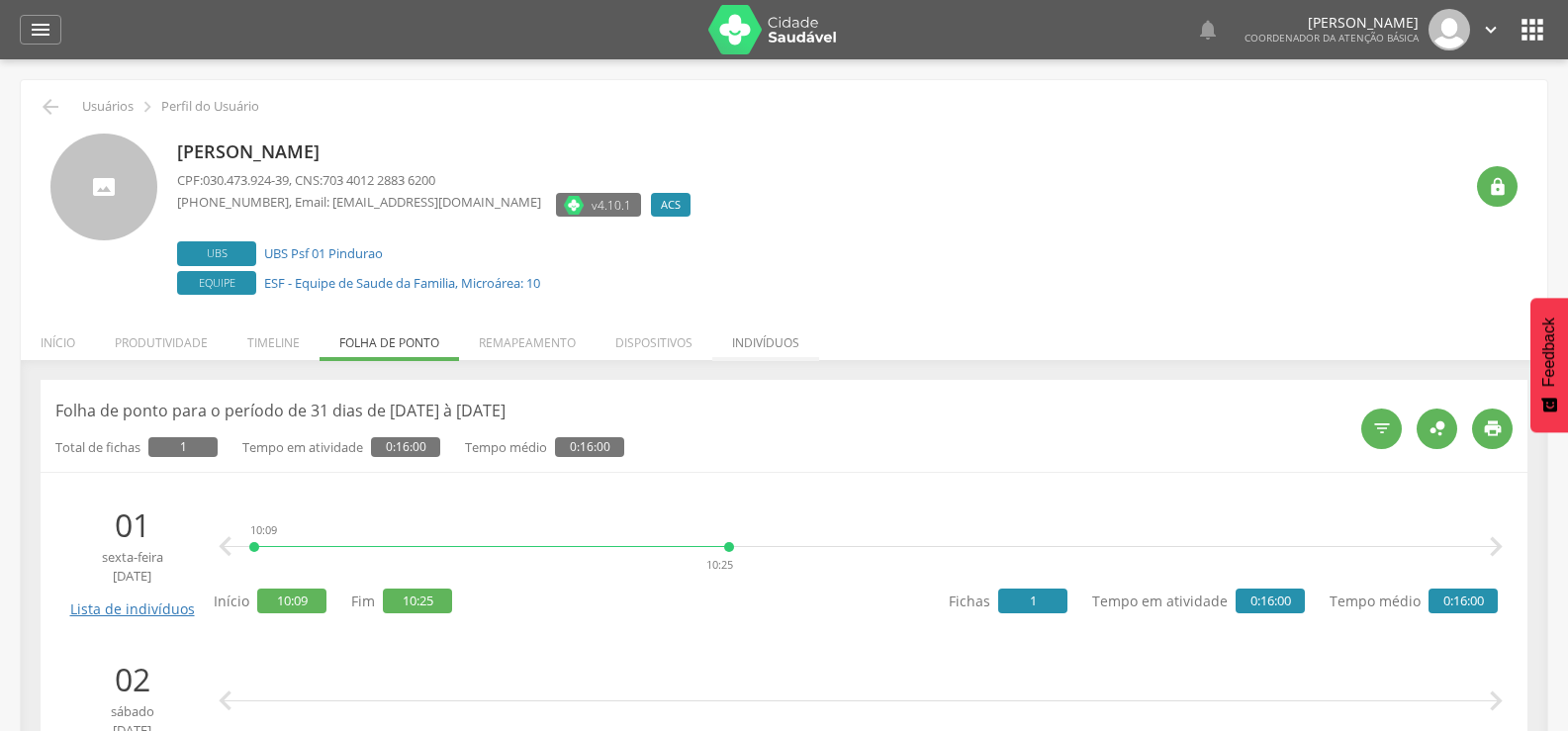
click at [773, 343] on li "Indivíduos" at bounding box center [766, 338] width 107 height 47
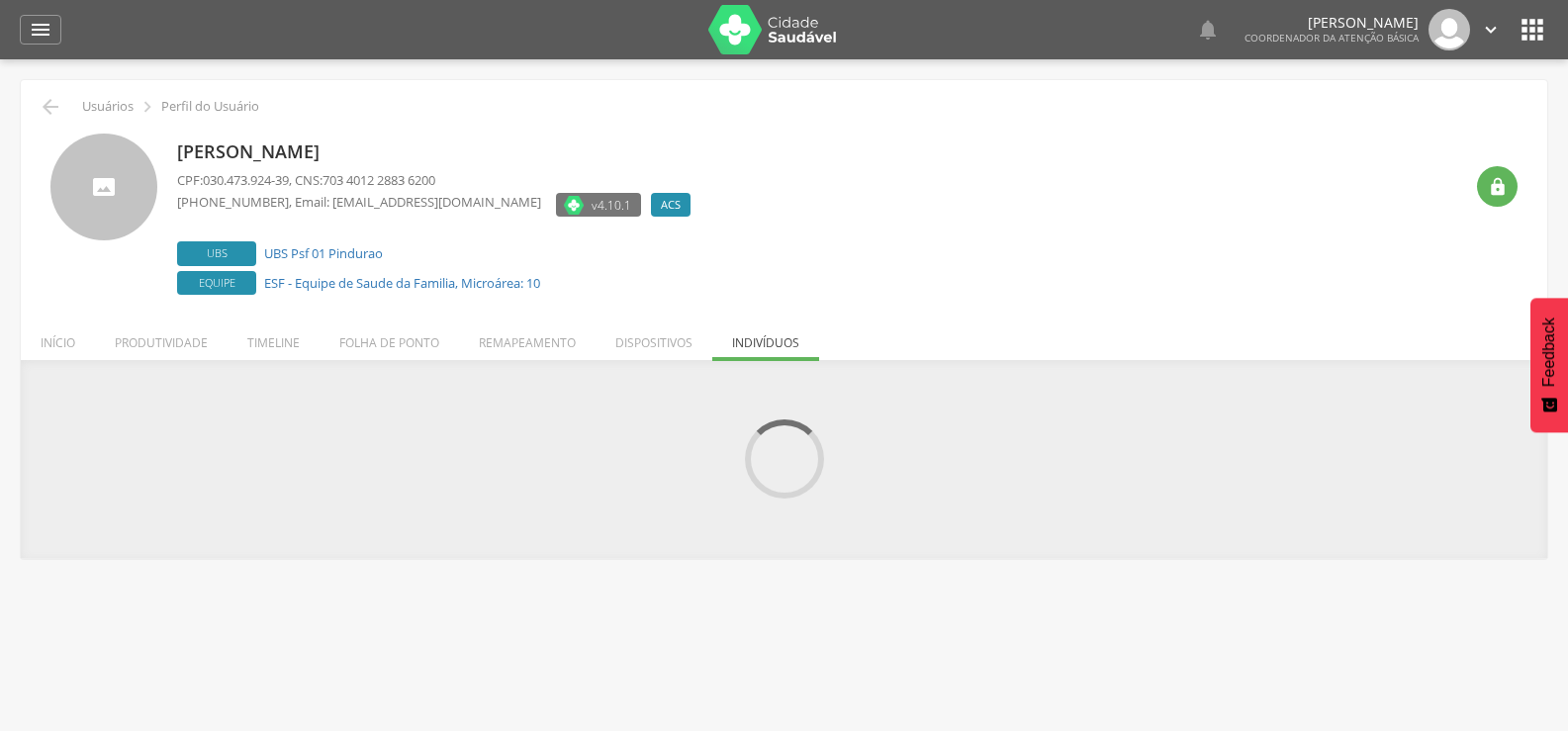
click at [1548, 31] on header " Dashboard Supervisão Produtividade Mapa da cidade Ranking App desatualizado Ú…" at bounding box center [784, 30] width 1568 height 59
click at [1540, 31] on icon "" at bounding box center [1533, 30] width 32 height 32
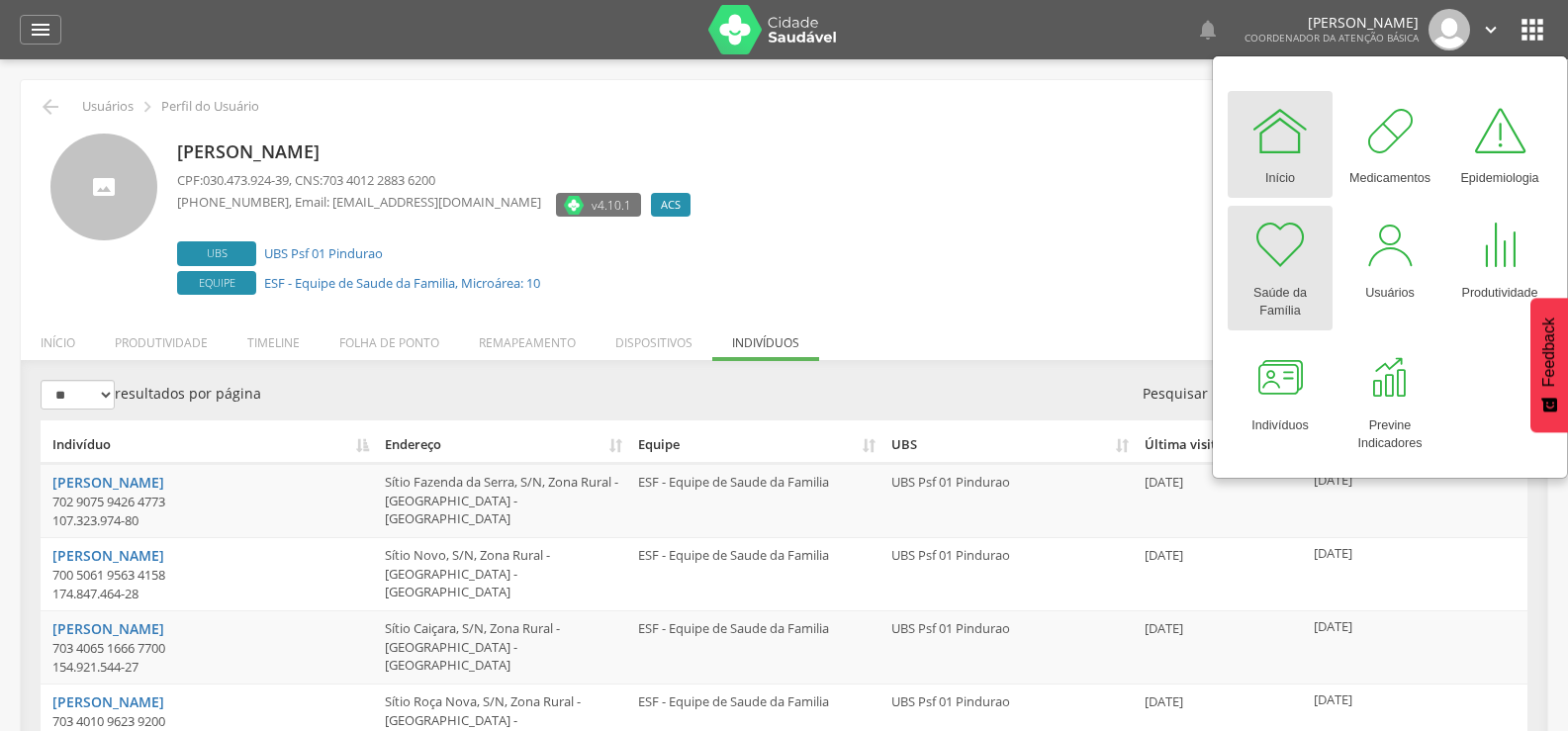
click at [1306, 268] on div at bounding box center [1281, 246] width 59 height 59
